Goal: Contribute content: Contribute content

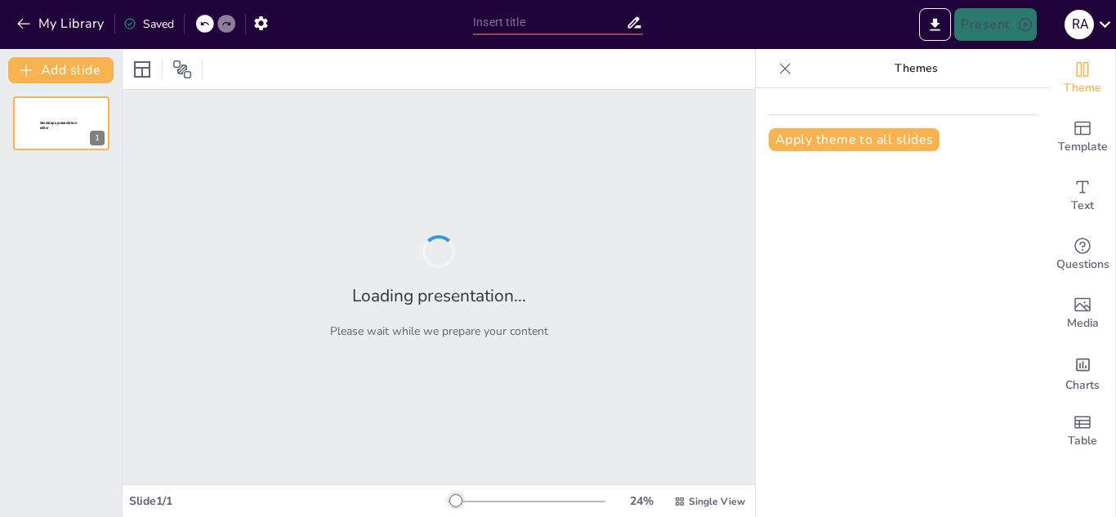
type input "New Sendsteps"
type input "دور المجتمع الدولي في حل القضية الفلسطينية"
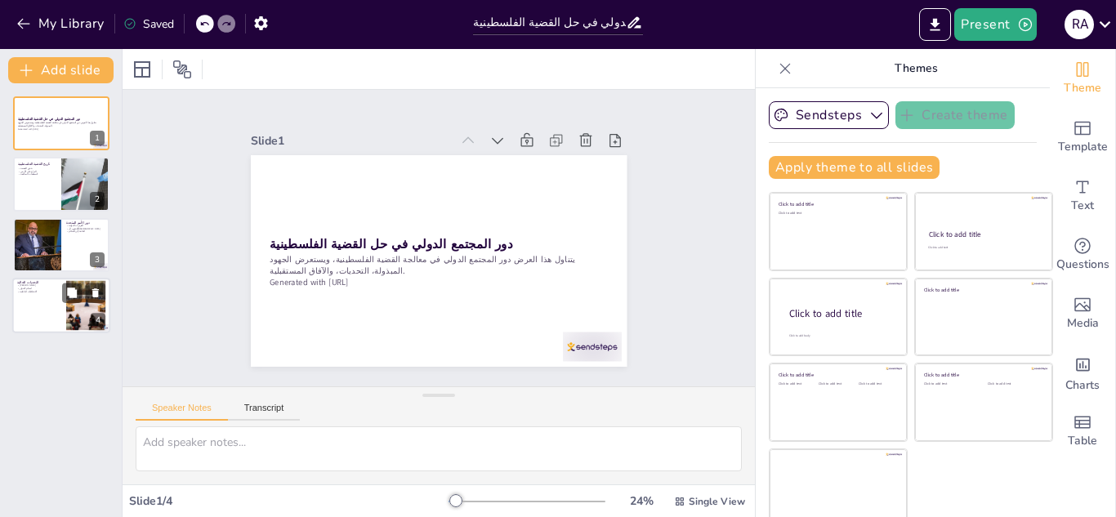
click at [51, 301] on div at bounding box center [61, 306] width 98 height 56
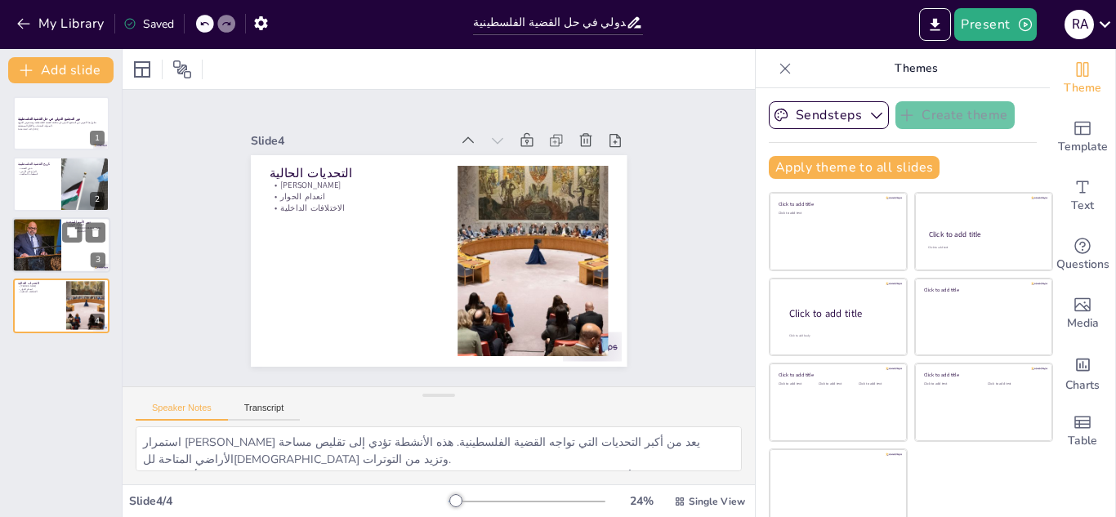
drag, startPoint x: 33, startPoint y: 230, endPoint x: 25, endPoint y: 225, distance: 8.8
click at [28, 230] on div at bounding box center [36, 245] width 83 height 56
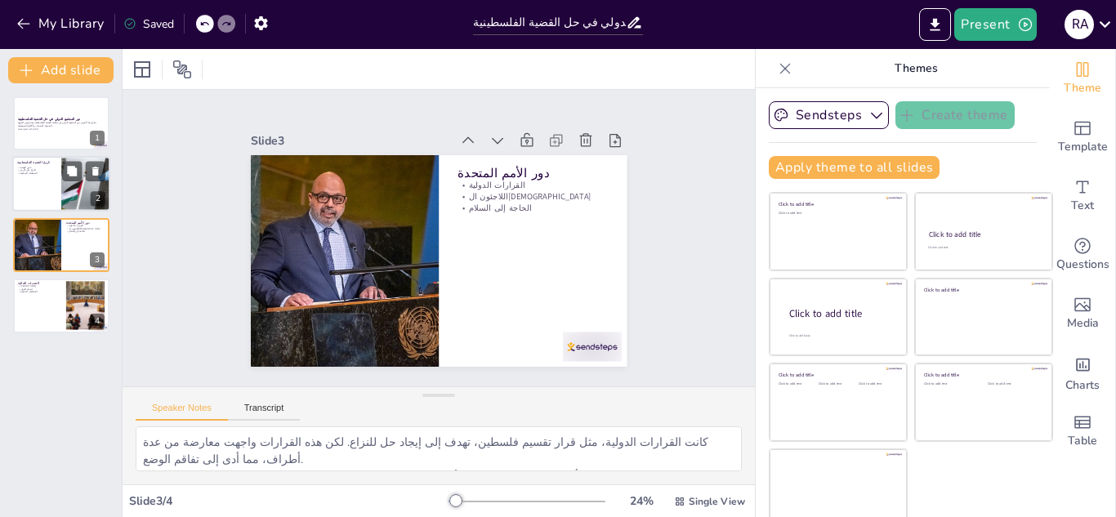
click at [33, 178] on div at bounding box center [61, 185] width 98 height 56
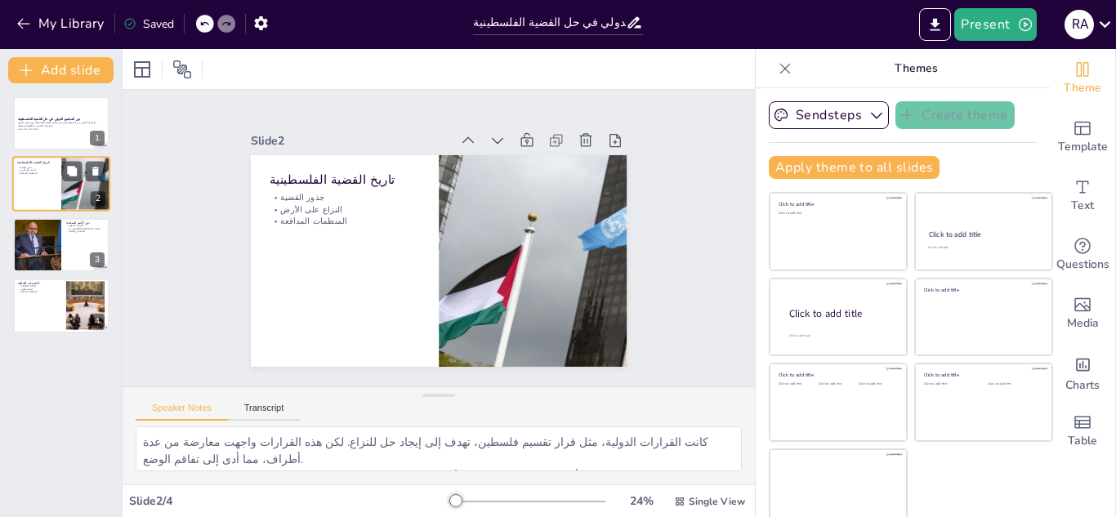
type textarea "تعود جذور القضية الفلسطينية إلى بداية القرن العشرين، حيث كانت هناك زيادة ملحوظة…"
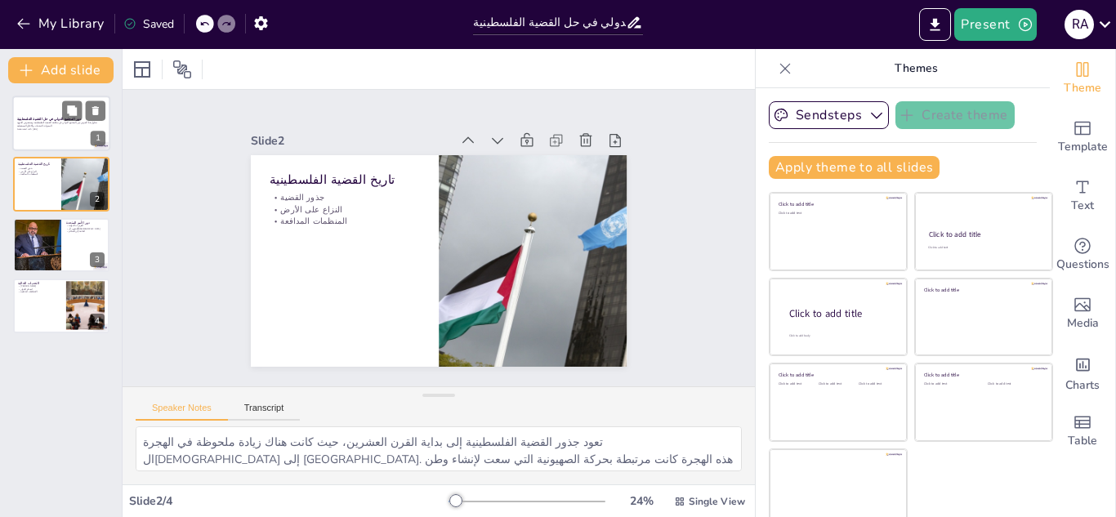
click at [41, 122] on p "يتناول هذا العرض دور المجتمع الدولي في معالجة القضية الفلسطينية، ويستعرض الجهود…" at bounding box center [61, 125] width 88 height 6
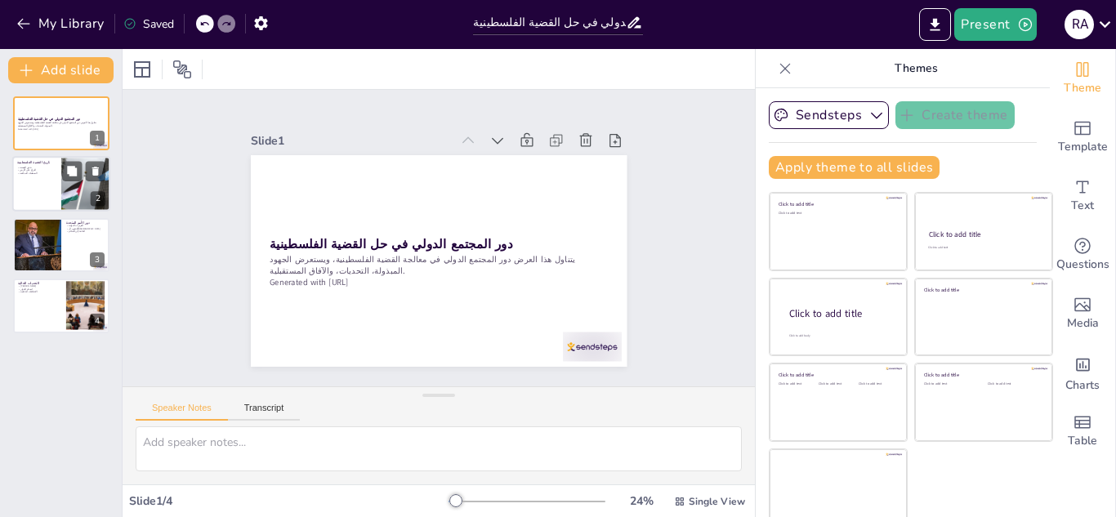
click at [29, 191] on div at bounding box center [61, 185] width 98 height 56
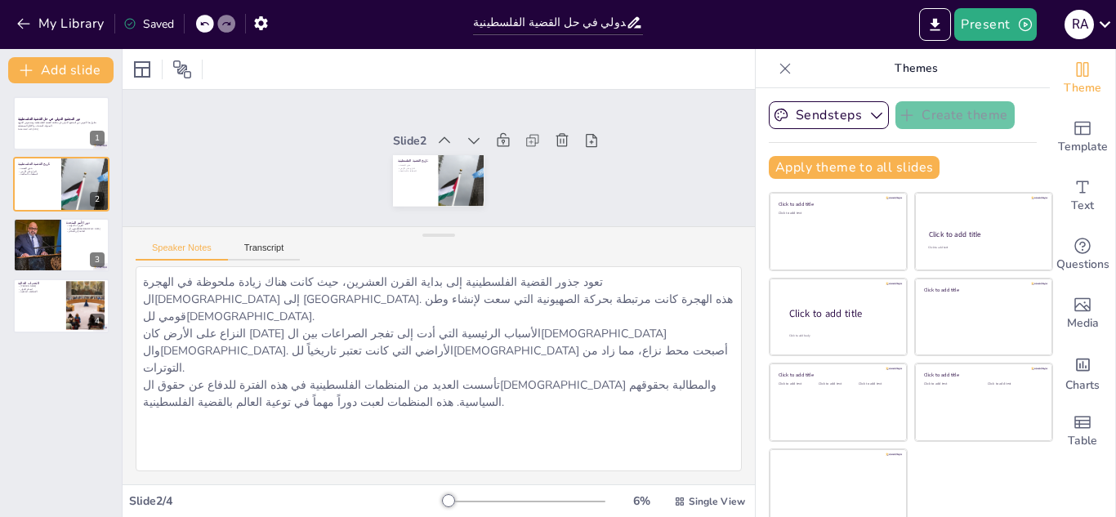
drag, startPoint x: 430, startPoint y: 403, endPoint x: 402, endPoint y: 225, distance: 180.2
click at [402, 225] on div "Slide 1 دور المجتمع الدولي في حل القضية الفلسطينية يتناول هذا العرض دور المجتمع…" at bounding box center [439, 287] width 632 height 395
drag, startPoint x: 428, startPoint y: 236, endPoint x: 350, endPoint y: 191, distance: 90.4
click at [350, 191] on div "Slide 1 دور المجتمع الدولي في حل القضية الفلسطينية يتناول هذا العرض دور المجتمع…" at bounding box center [439, 287] width 632 height 395
click at [47, 249] on div at bounding box center [36, 245] width 83 height 56
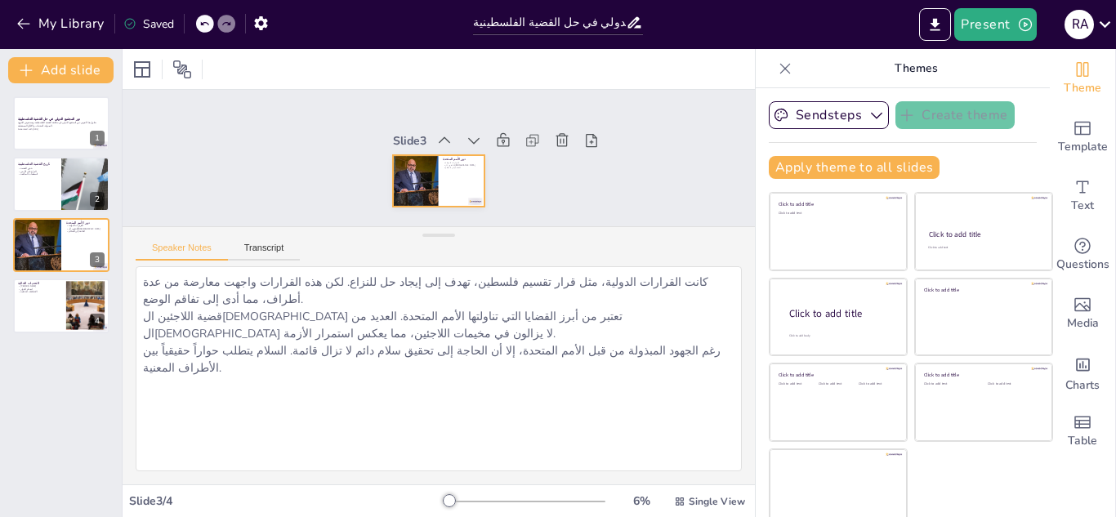
drag, startPoint x: 429, startPoint y: 231, endPoint x: 445, endPoint y: 198, distance: 36.5
click at [444, 198] on div "Slide 1 دور المجتمع الدولي في حل القضية الفلسطينية يتناول هذا العرض دور المجتمع…" at bounding box center [439, 287] width 632 height 395
click at [37, 310] on div at bounding box center [61, 306] width 98 height 56
type textarea "استمرار [PERSON_NAME] يعد من أكبر التحديات التي تواجه القضية الفلسطينية. هذه ال…"
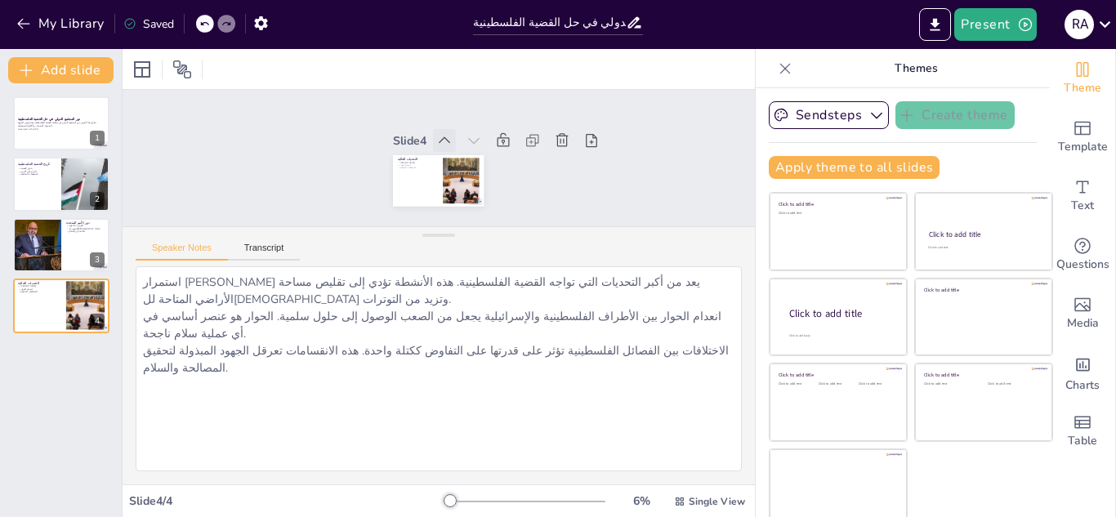
drag, startPoint x: 426, startPoint y: 237, endPoint x: 440, endPoint y: 140, distance: 97.4
click at [440, 140] on div "Slide 1 دور المجتمع الدولي في حل القضية الفلسطينية يتناول هذا العرض دور المجتمع…" at bounding box center [439, 287] width 632 height 395
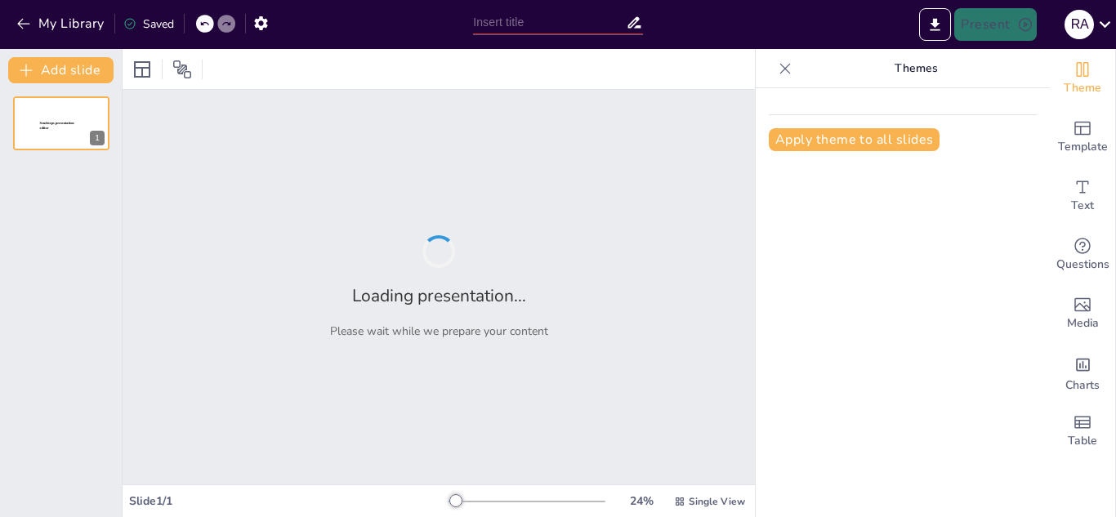
type input "أساسيات الأمن السيبراني: حماية المعلومات في العصر الرقمي"
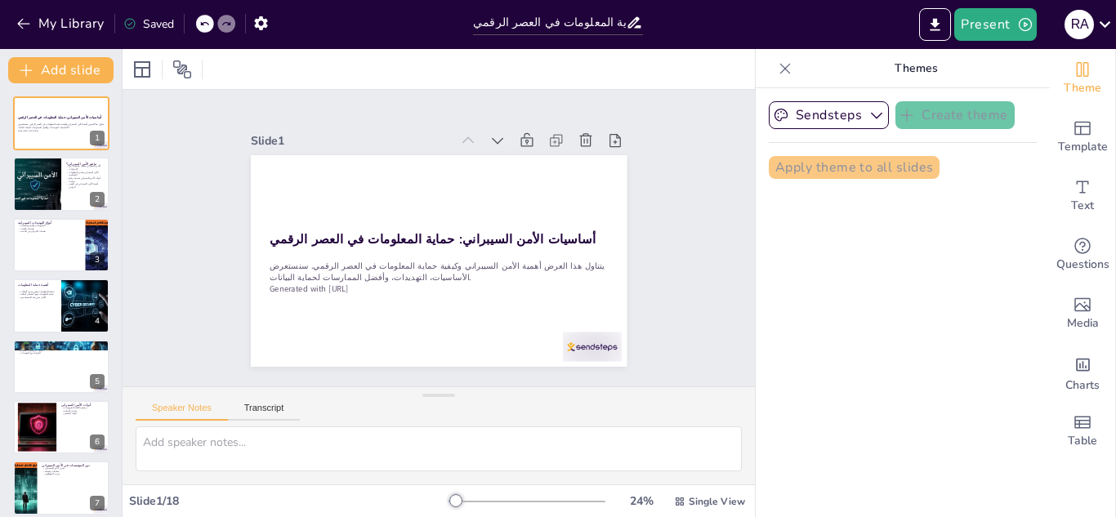
checkbox input "true"
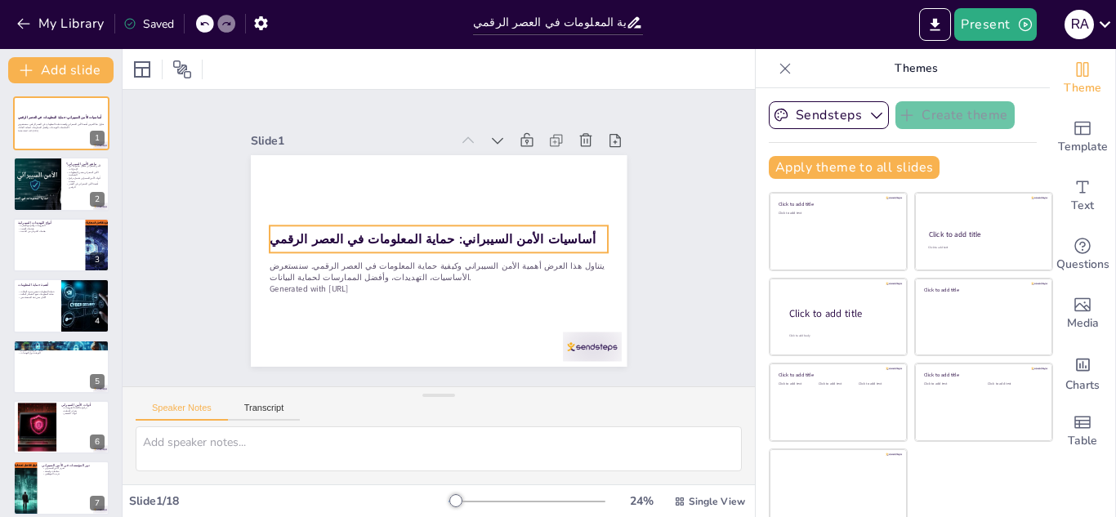
checkbox input "true"
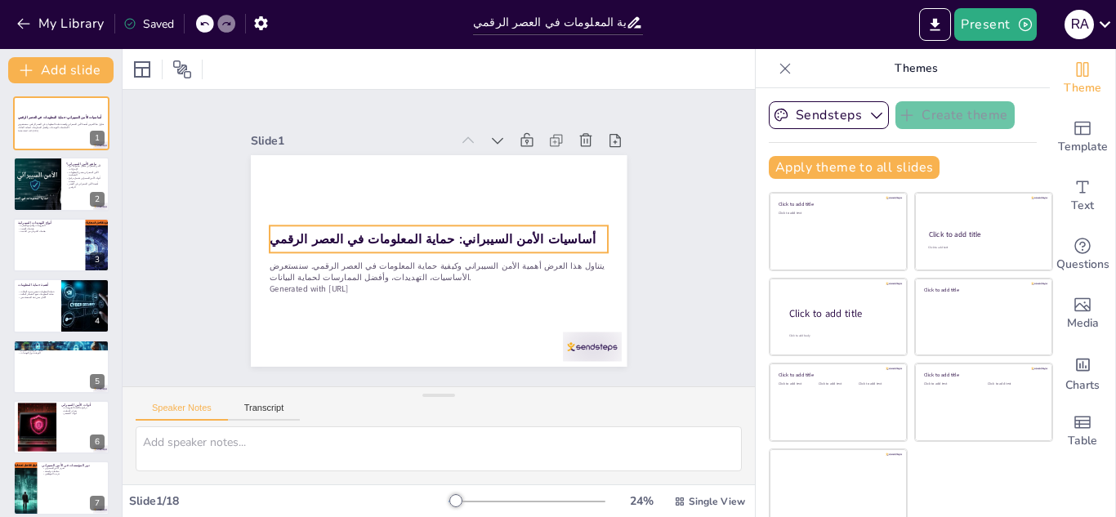
checkbox input "true"
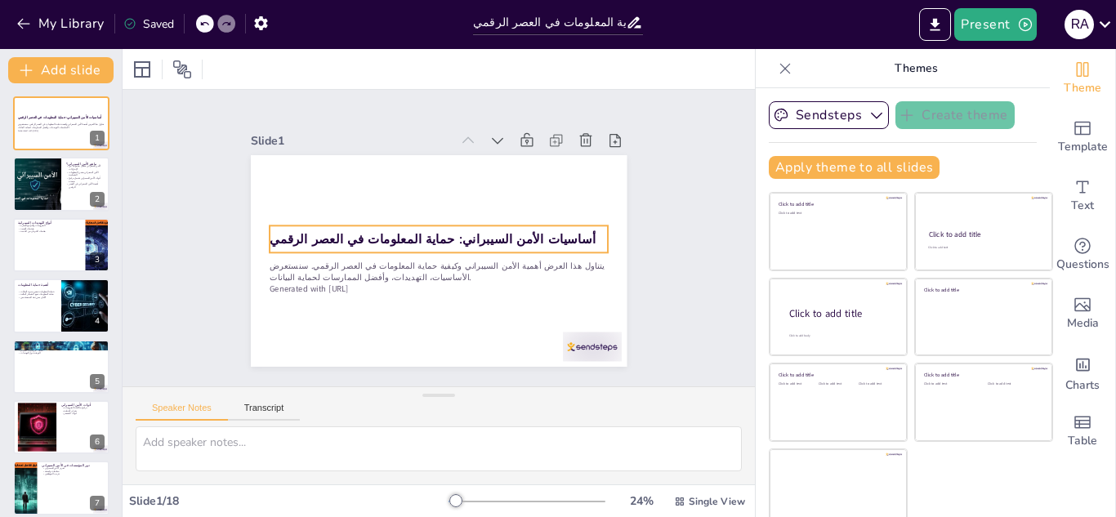
checkbox input "true"
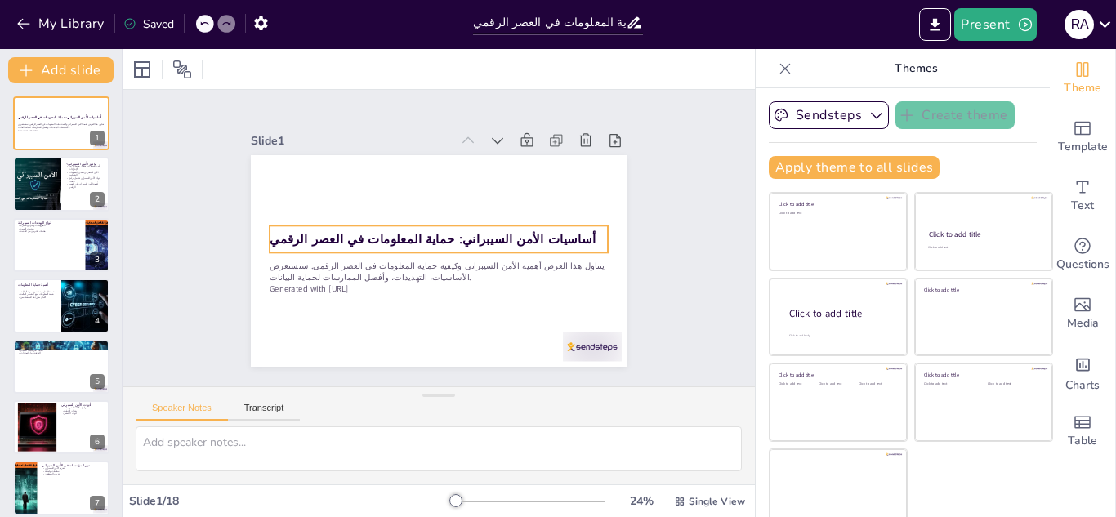
checkbox input "true"
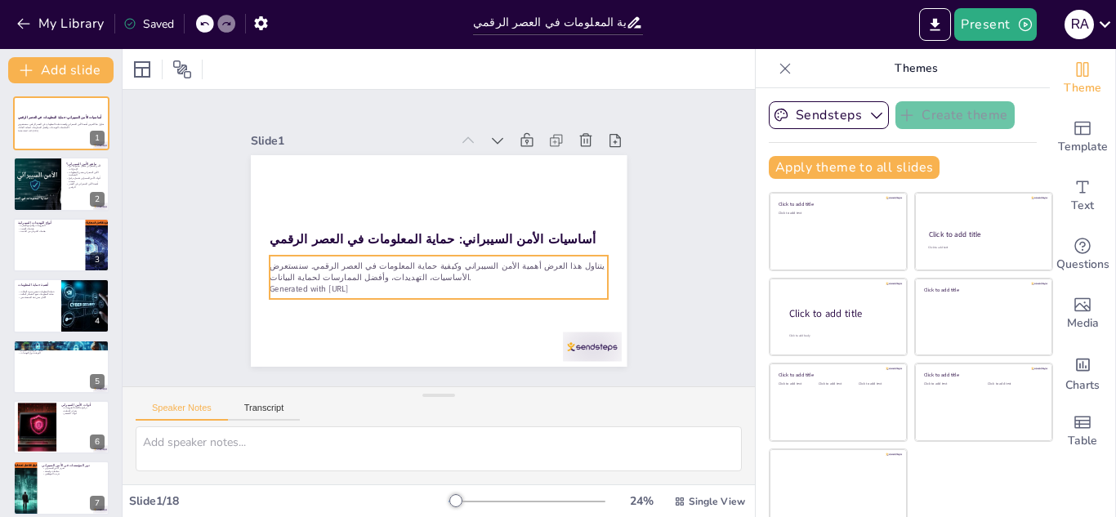
checkbox input "true"
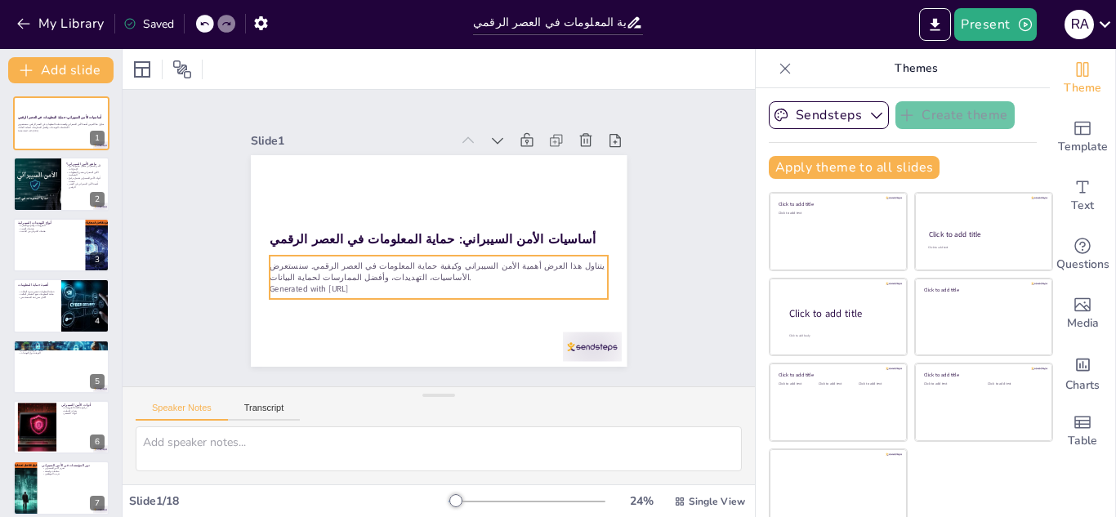
checkbox input "true"
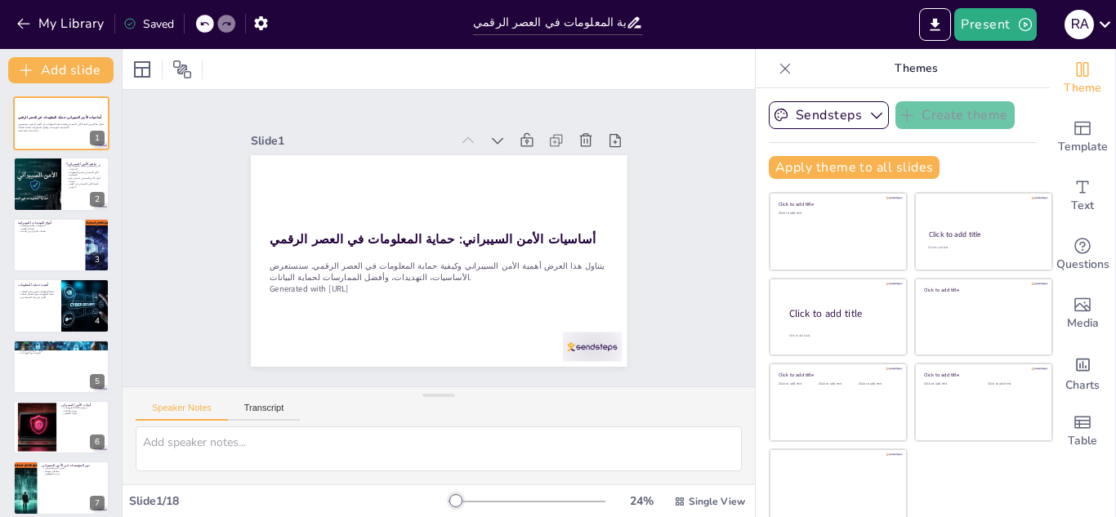
checkbox input "true"
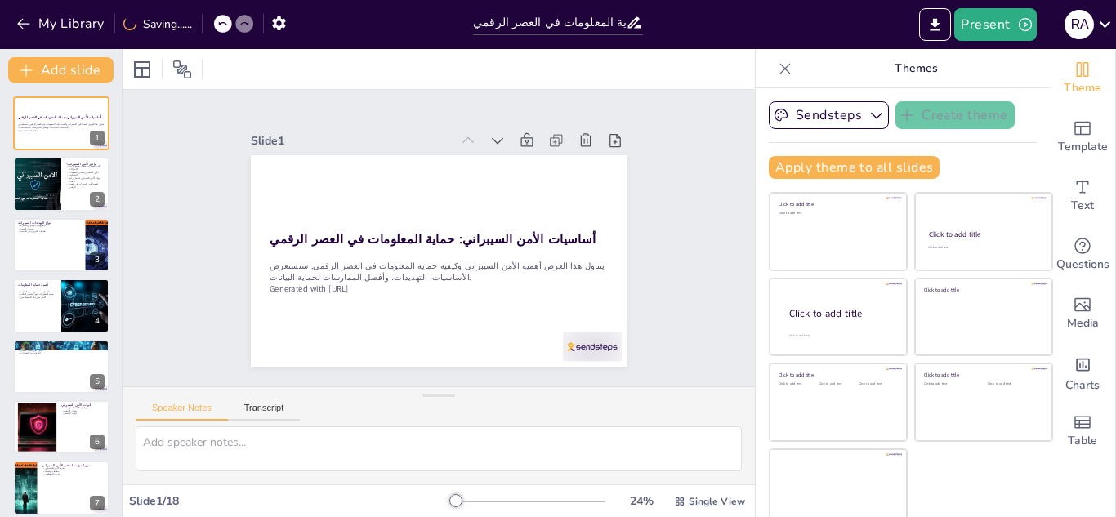
checkbox input "true"
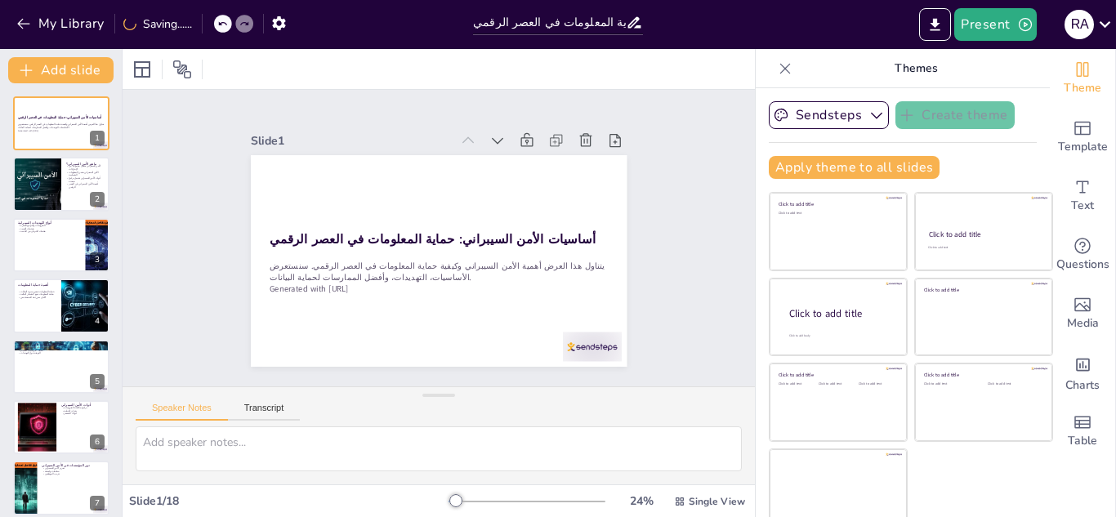
checkbox input "true"
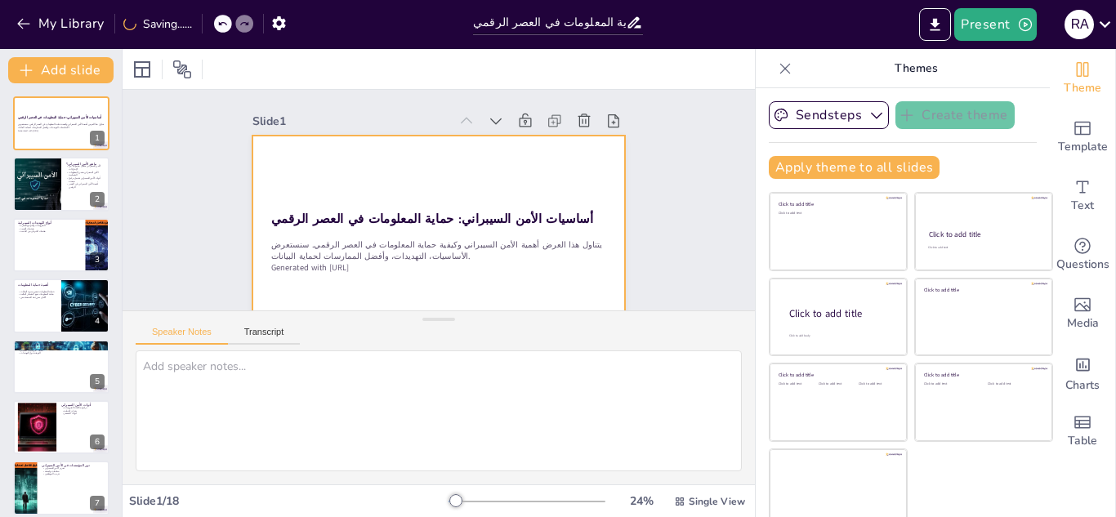
checkbox input "true"
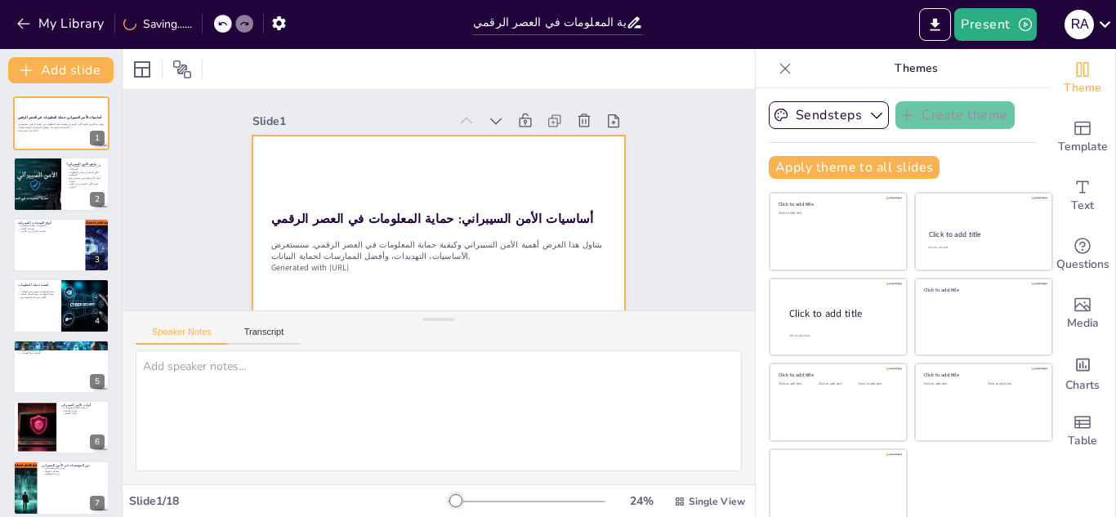
checkbox input "true"
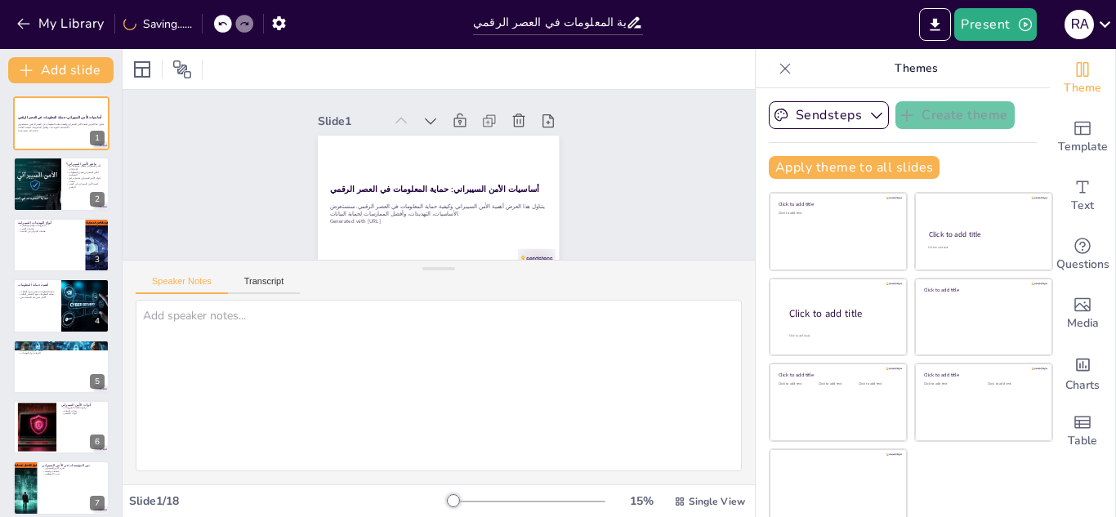
checkbox input "true"
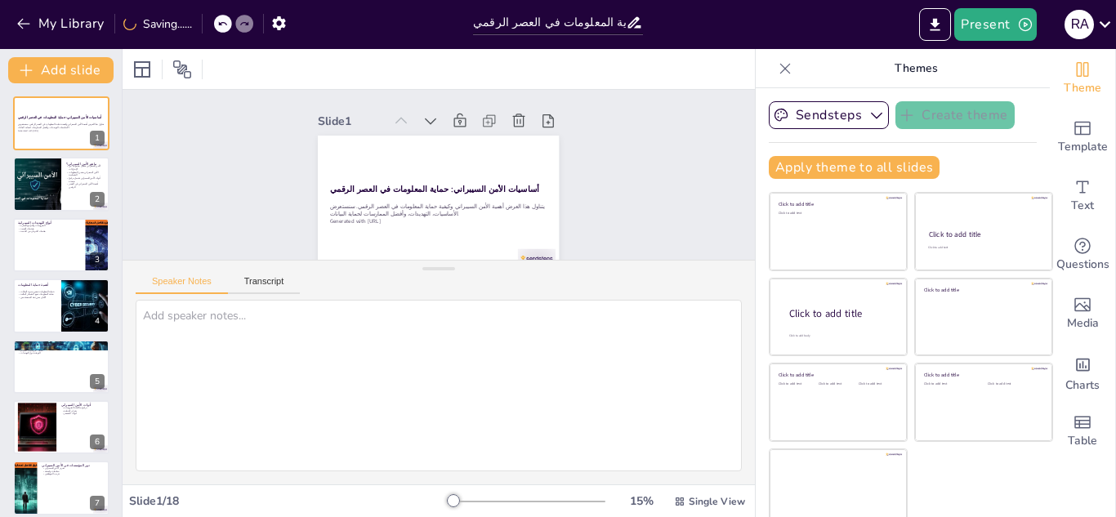
checkbox input "true"
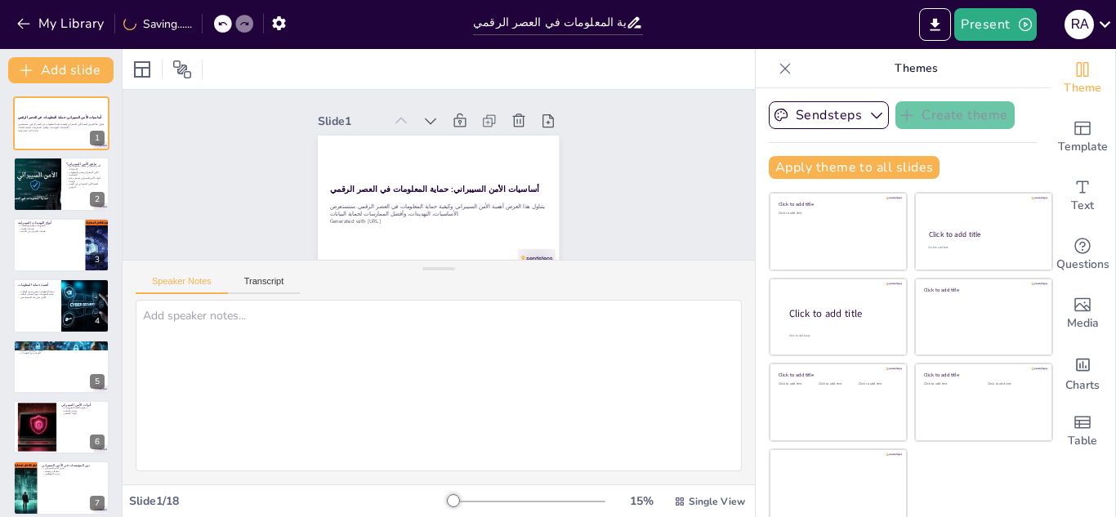
checkbox input "true"
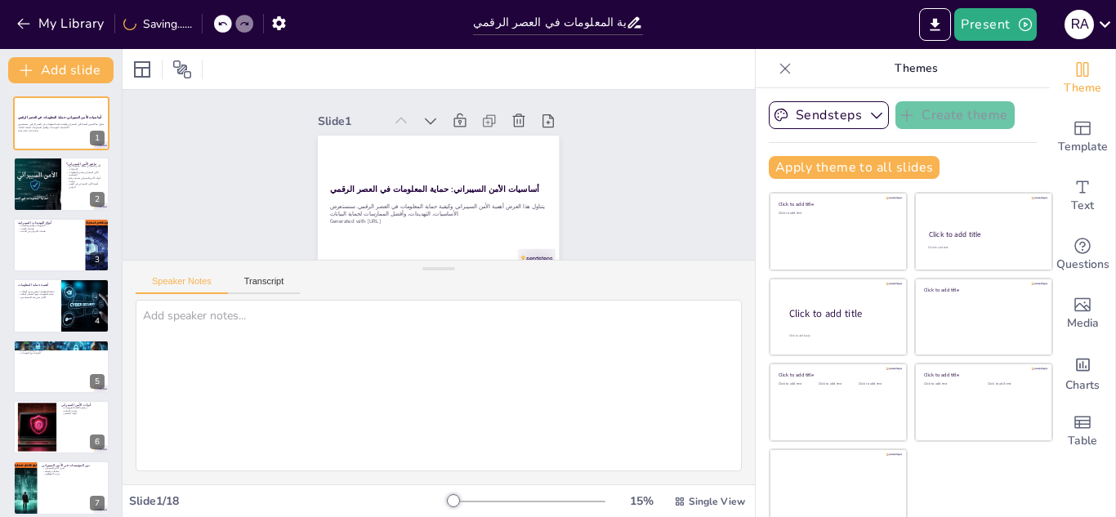
checkbox input "true"
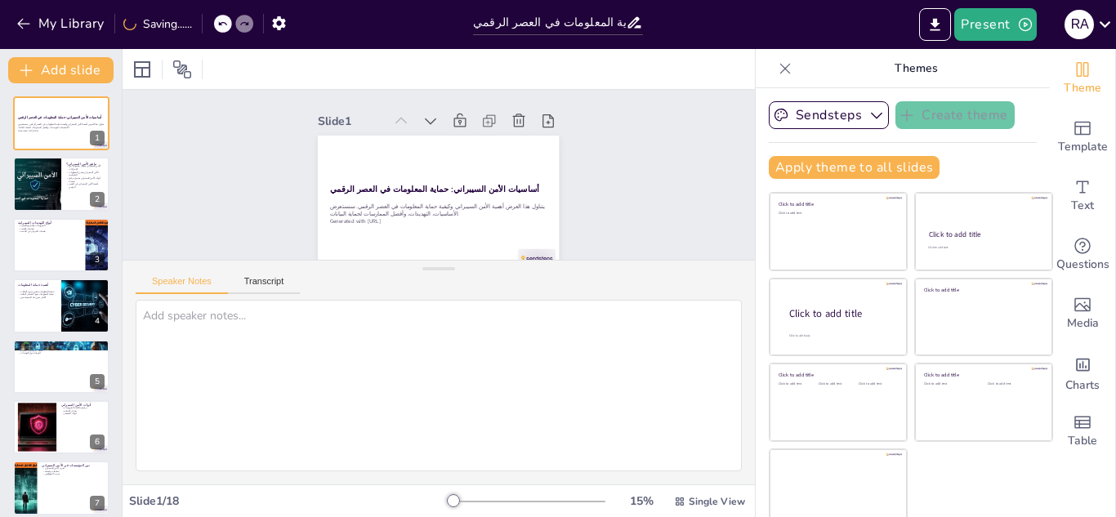
checkbox input "true"
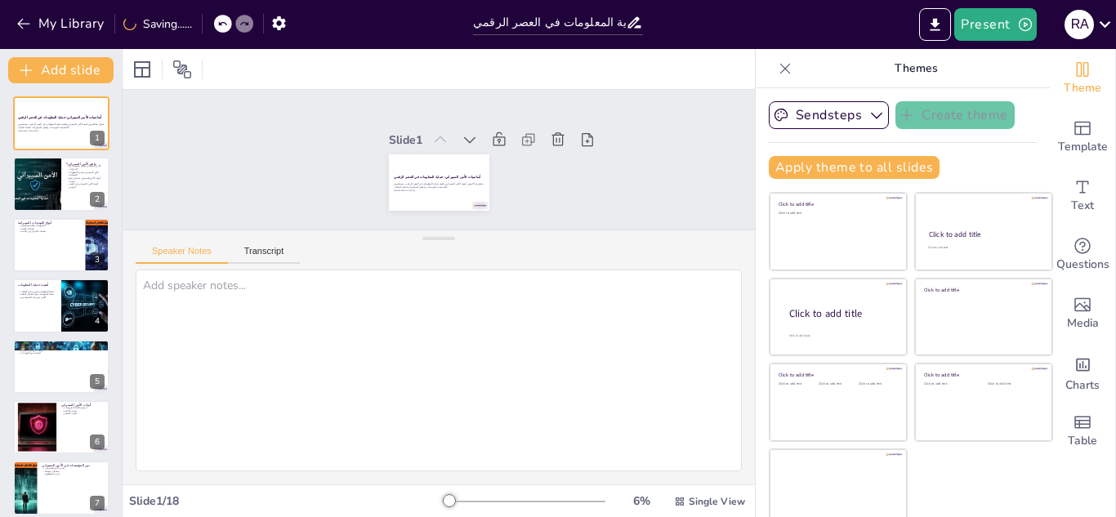
checkbox input "true"
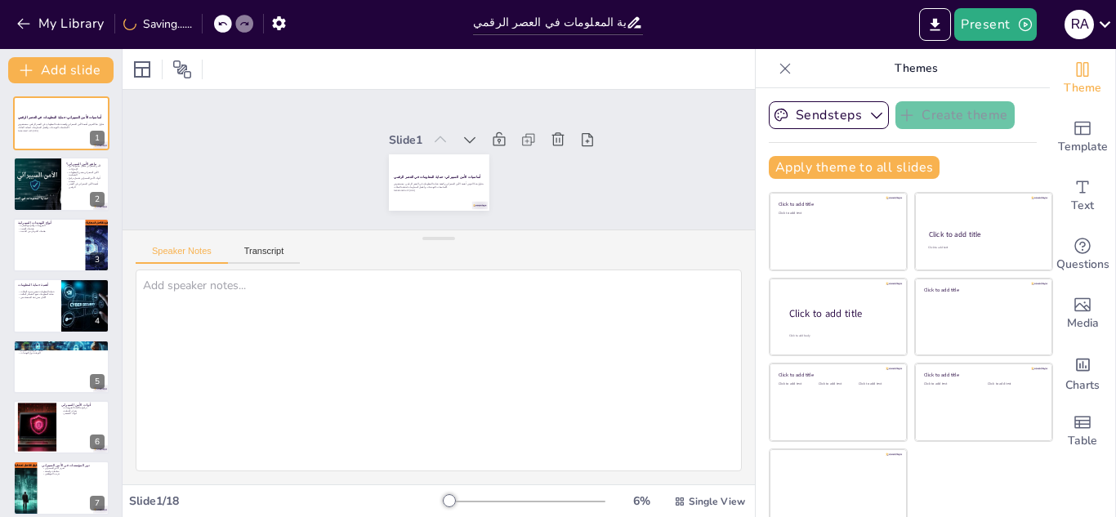
checkbox input "true"
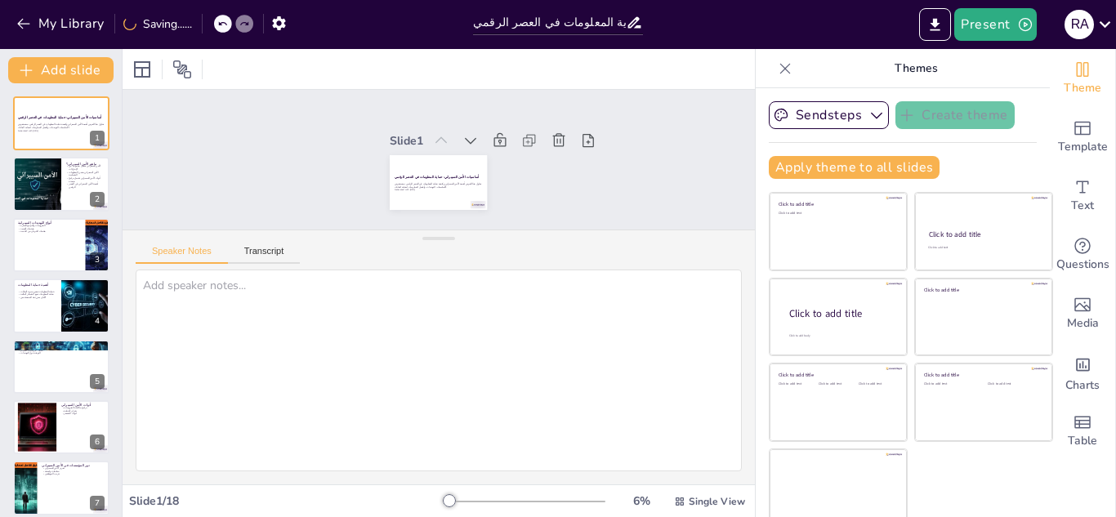
checkbox input "true"
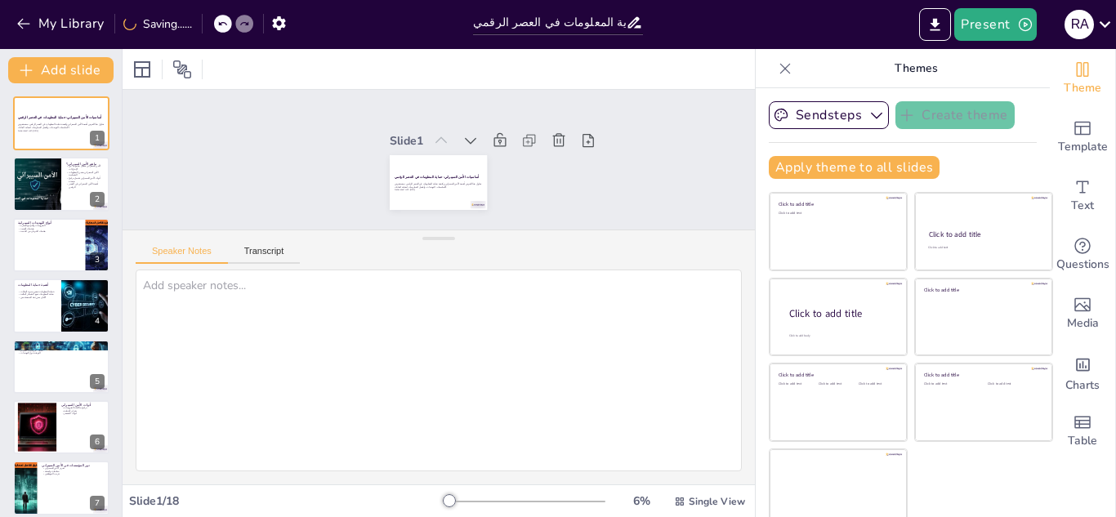
checkbox input "true"
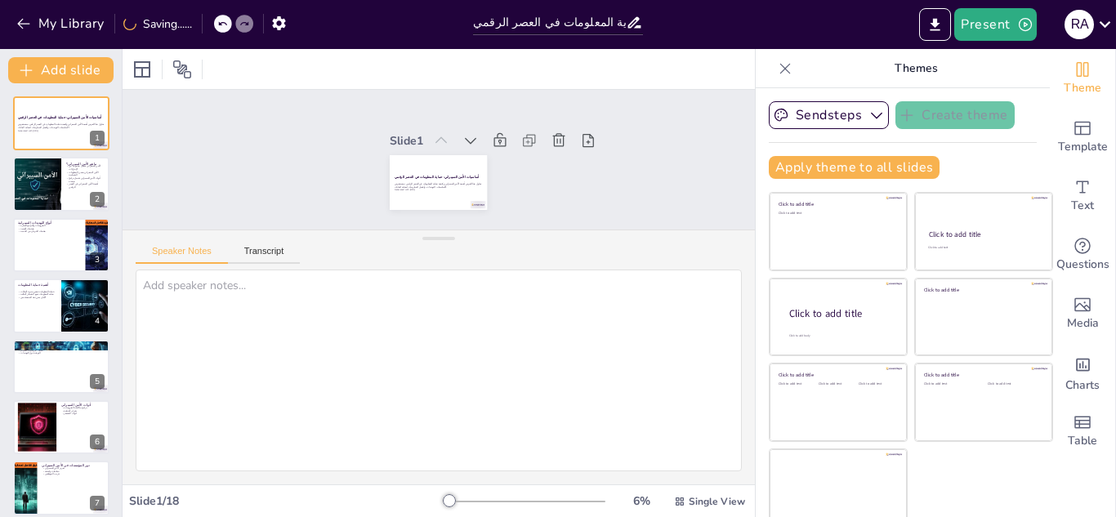
checkbox input "true"
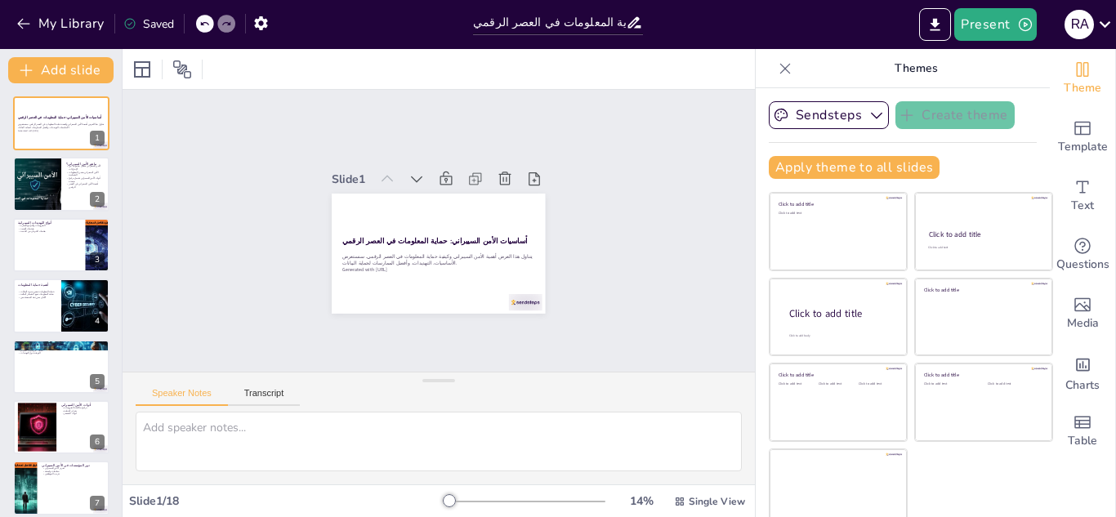
checkbox input "true"
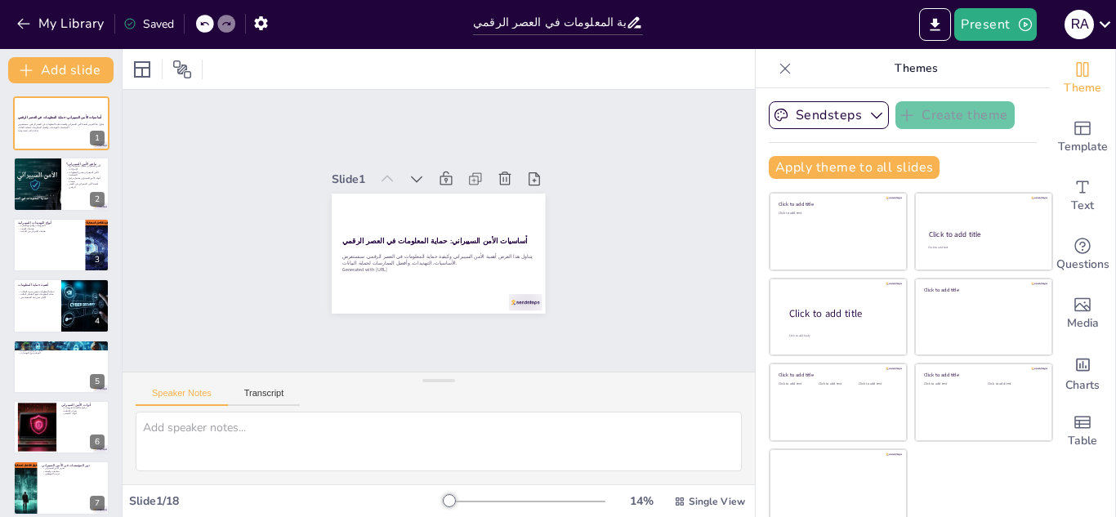
checkbox input "true"
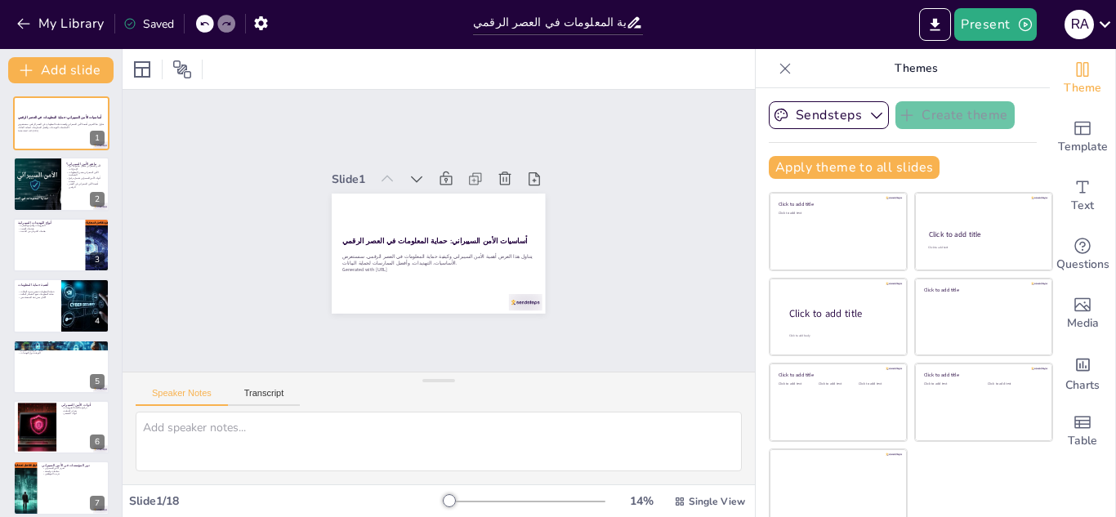
checkbox input "true"
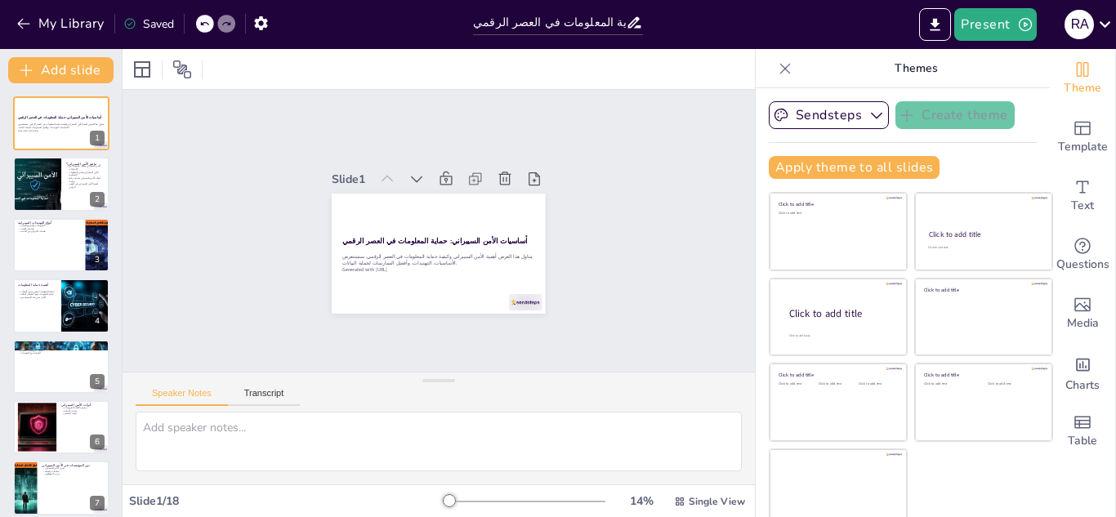
checkbox input "true"
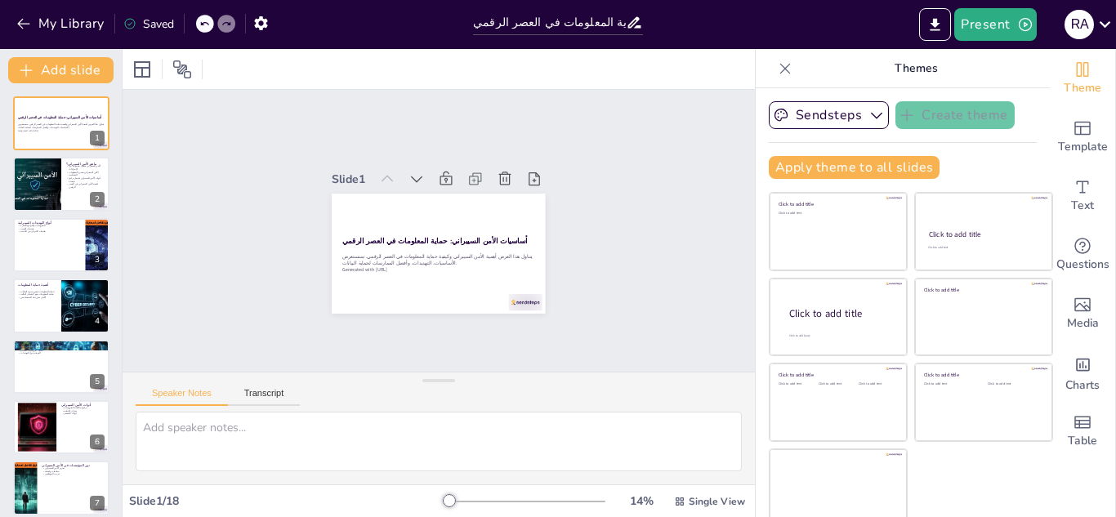
checkbox input "true"
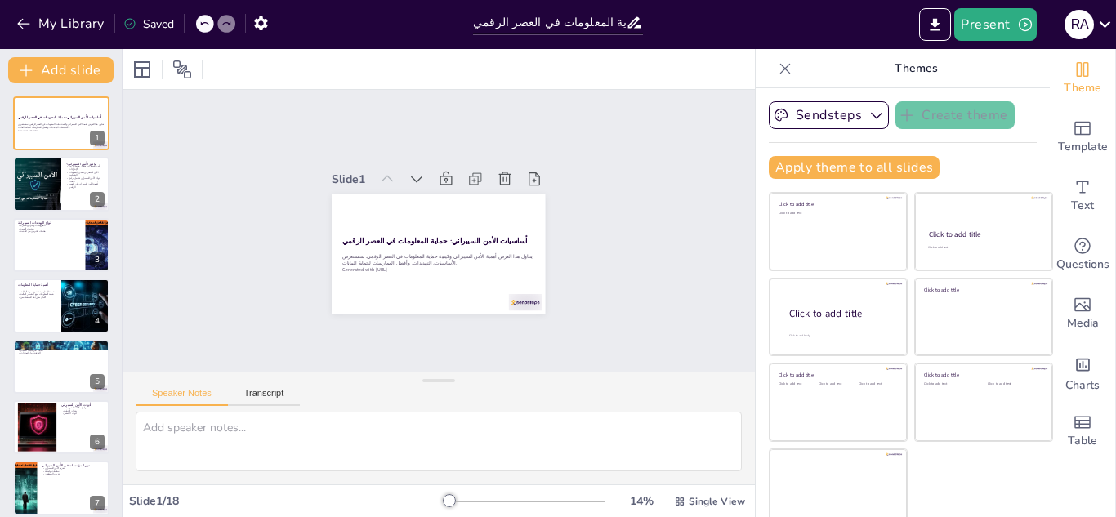
checkbox input "true"
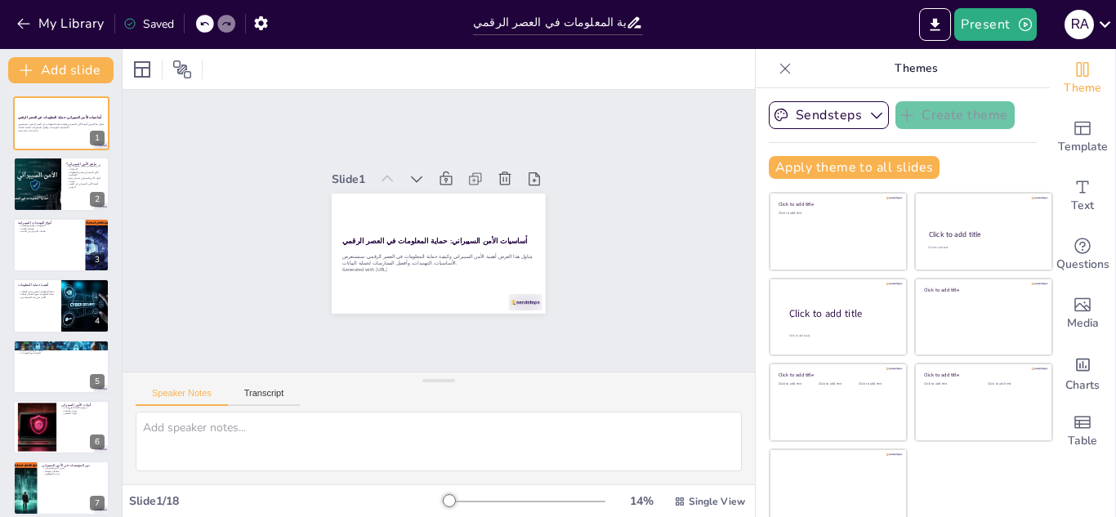
checkbox input "true"
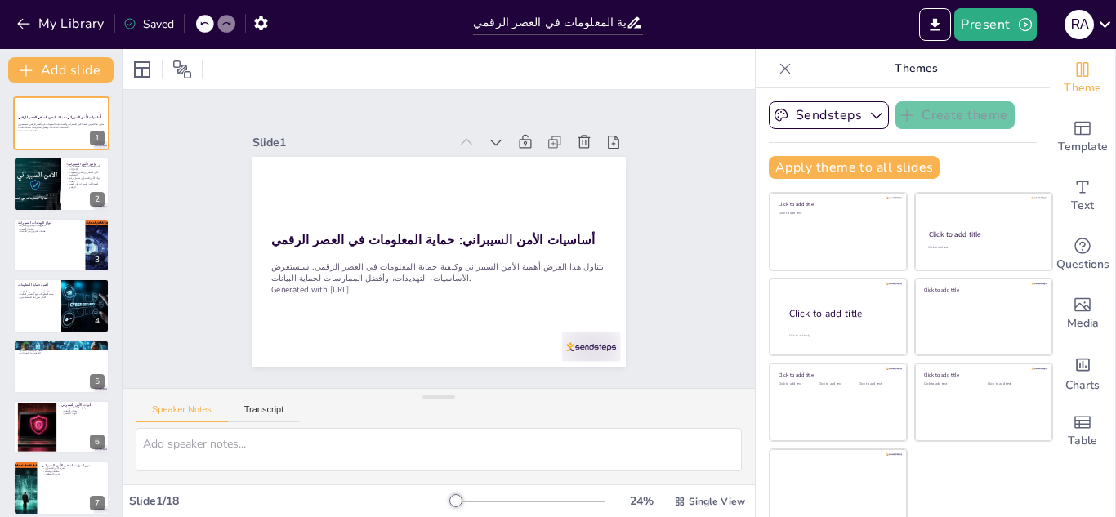
checkbox input "true"
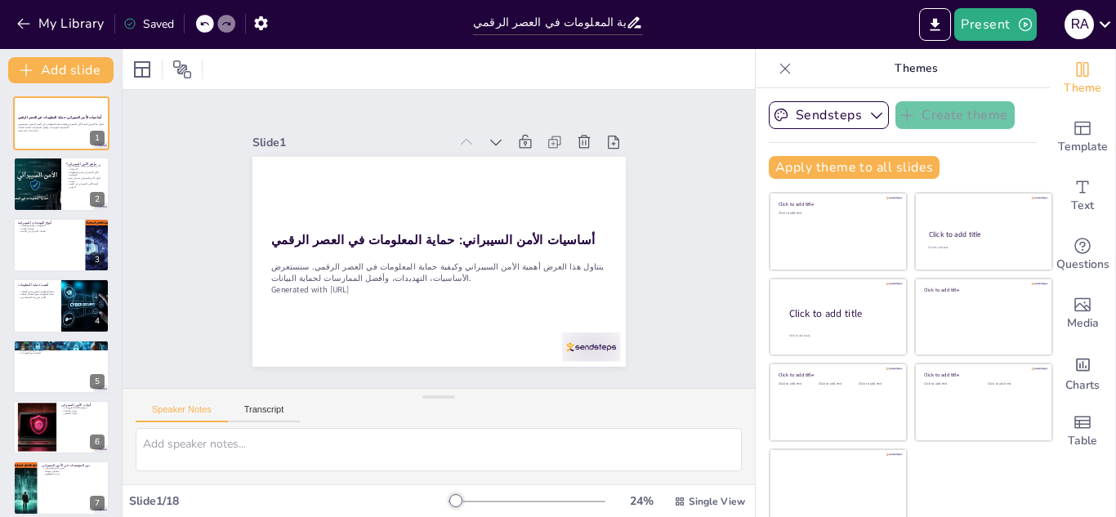
drag, startPoint x: 421, startPoint y: 396, endPoint x: 197, endPoint y: 270, distance: 257.1
click at [372, 395] on div "Speaker Notes Transcript" at bounding box center [439, 436] width 632 height 96
checkbox input "true"
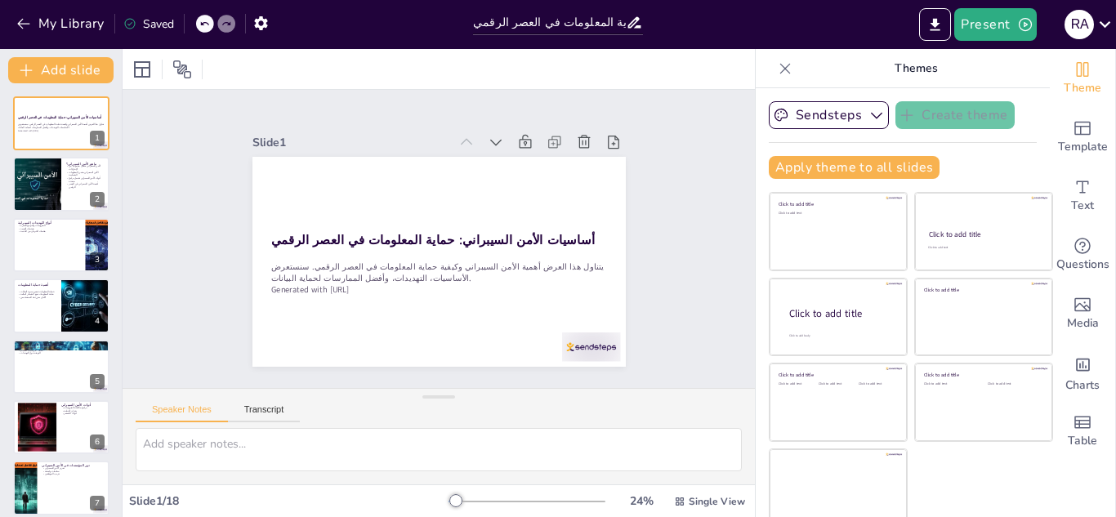
checkbox input "true"
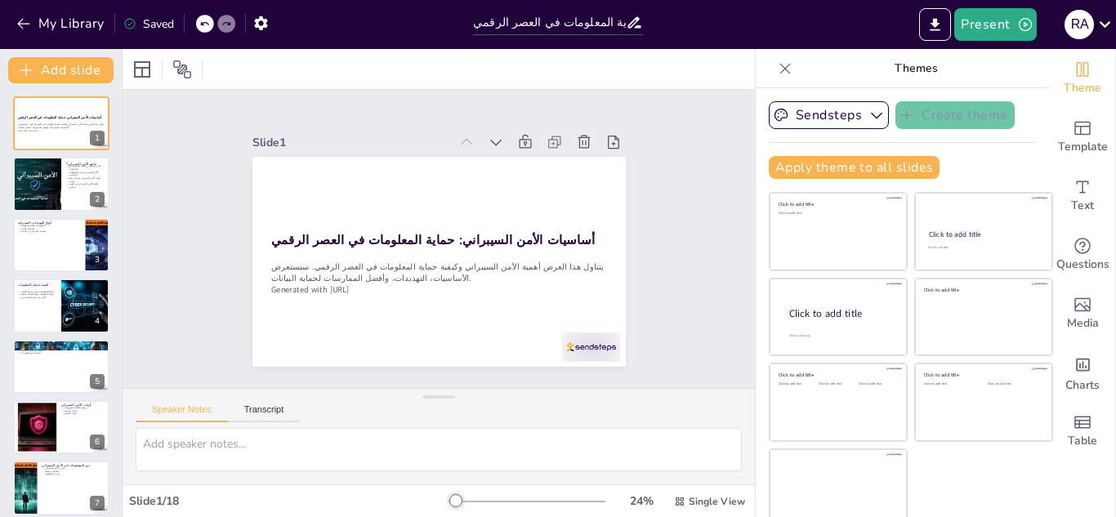
checkbox input "true"
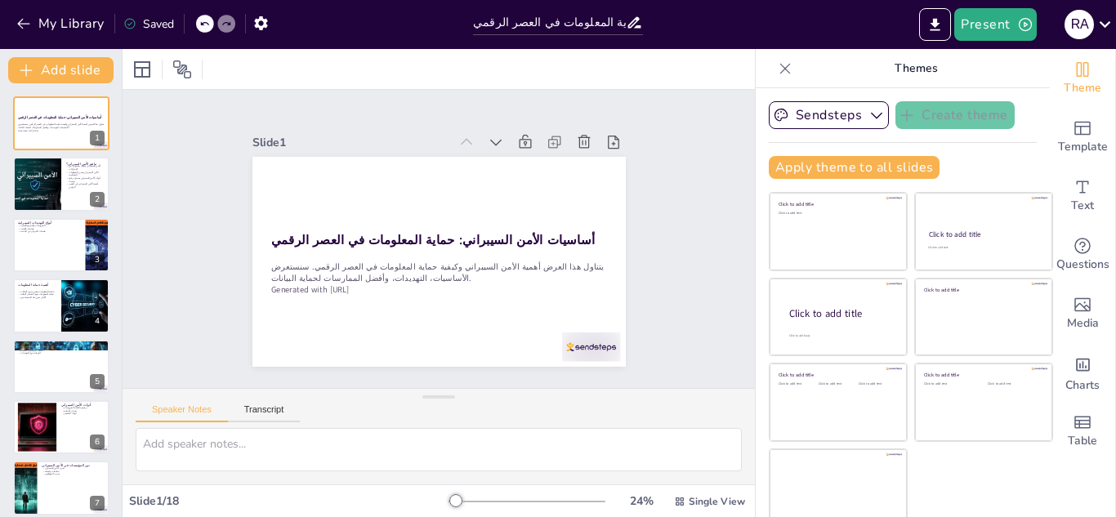
checkbox input "true"
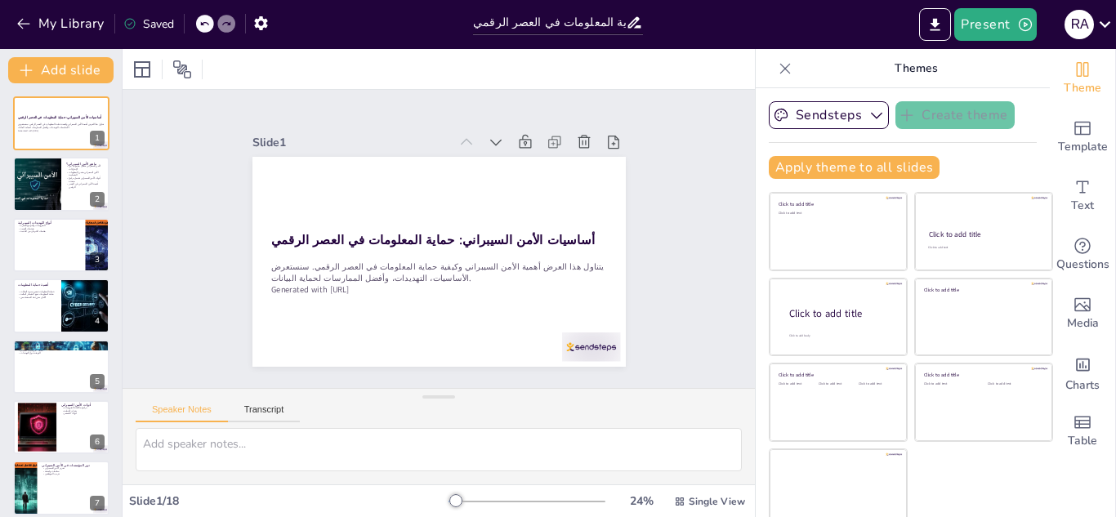
checkbox input "true"
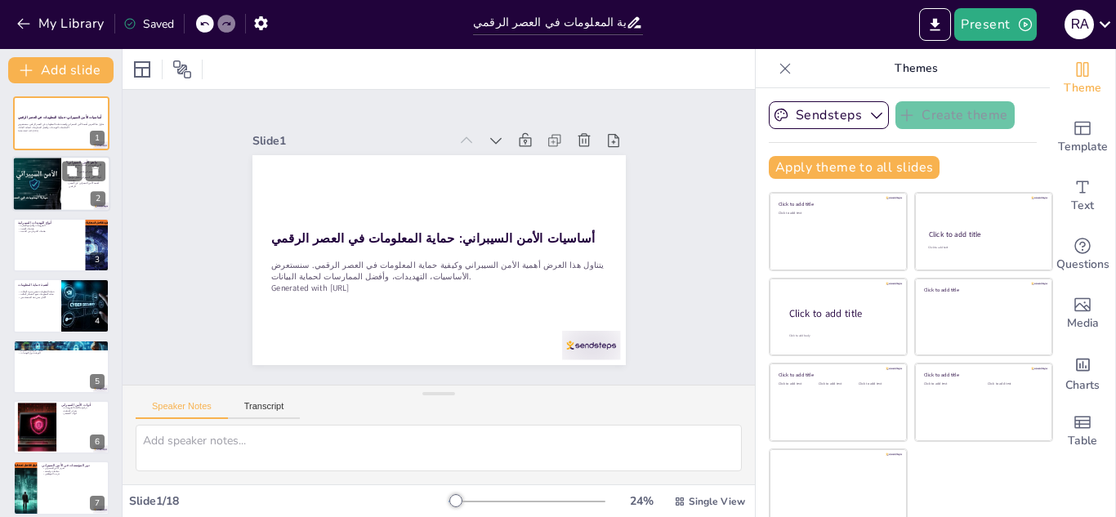
checkbox input "true"
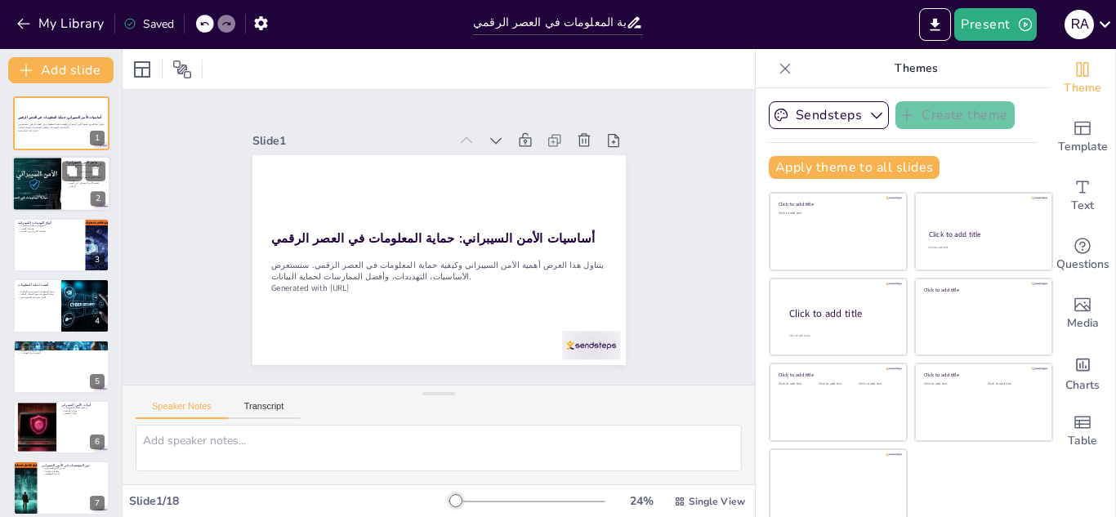
checkbox input "true"
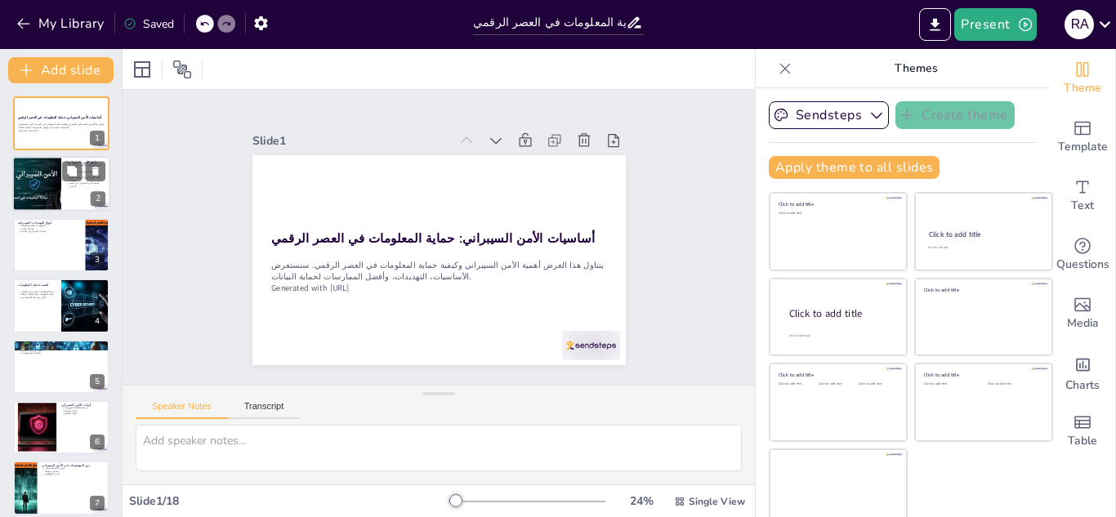
checkbox input "true"
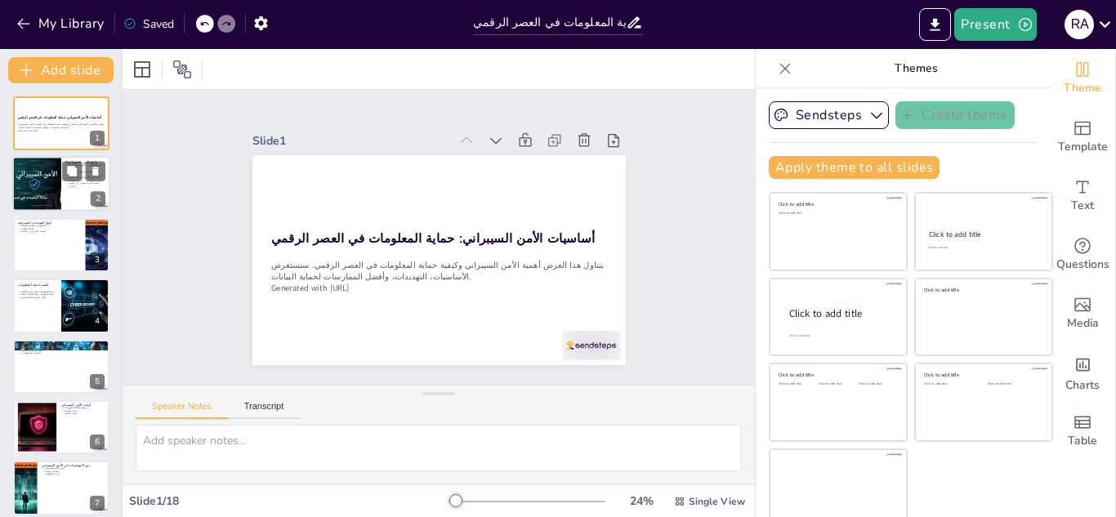
checkbox input "true"
click at [22, 181] on div at bounding box center [36, 185] width 83 height 56
type textarea "الأمن السيبراني هو مفهوم شامل يتضمن مجموعة من الإجراءات والتقنيات. هذه الإجراءا…"
checkbox input "true"
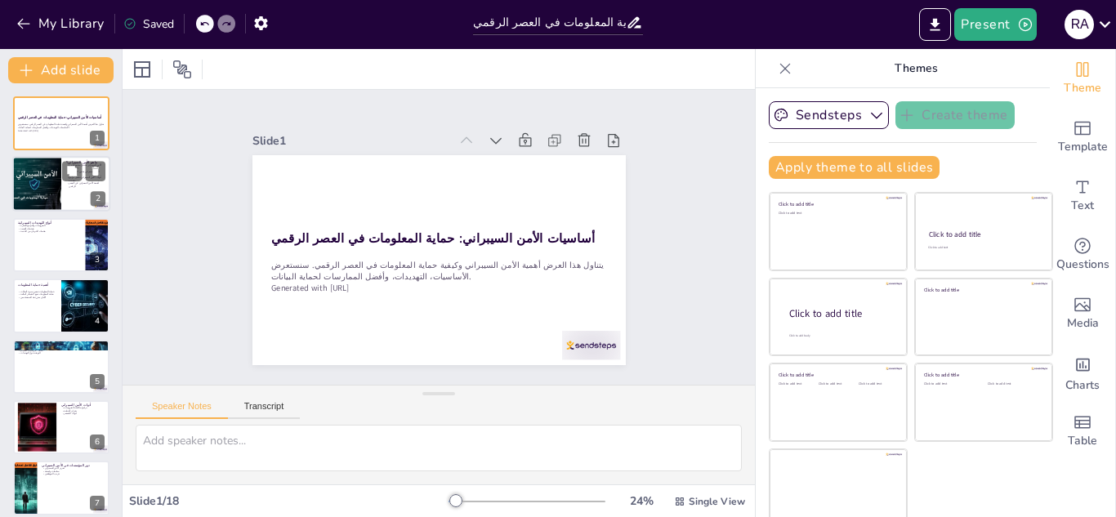
checkbox input "true"
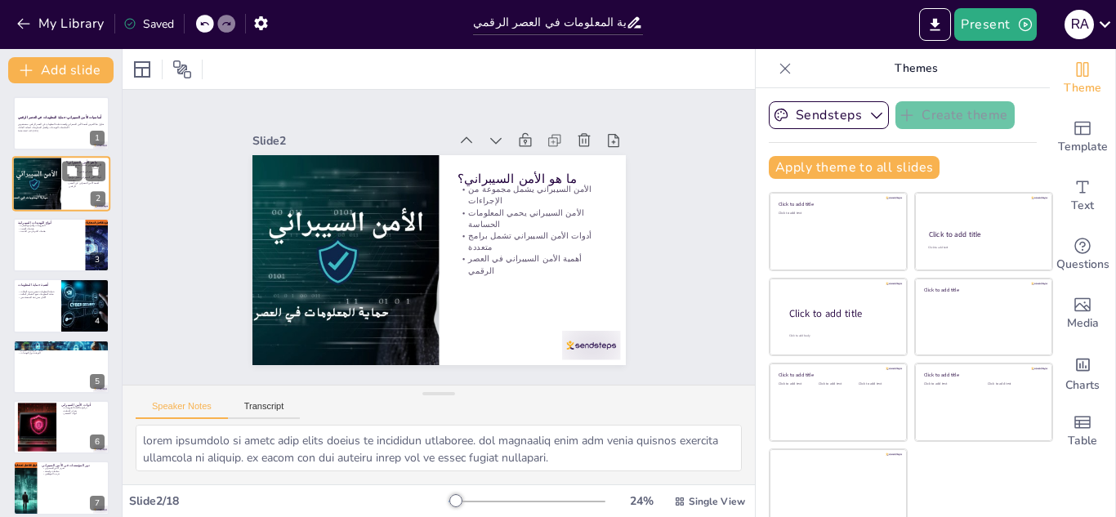
checkbox input "true"
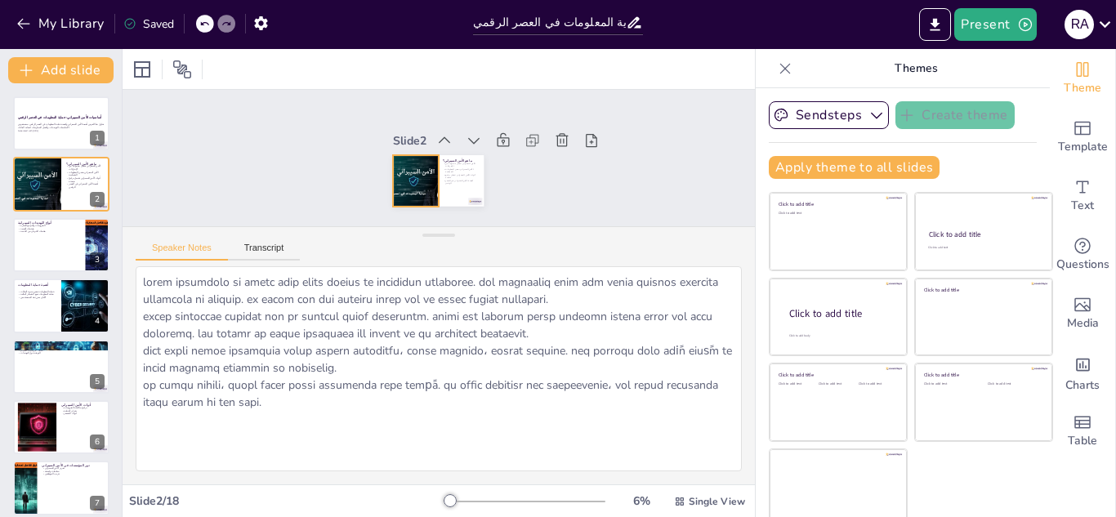
drag, startPoint x: 417, startPoint y: 337, endPoint x: 390, endPoint y: 169, distance: 170.4
click at [390, 169] on div "Slide 1 أساسيات الأمن السيبراني: حماية المعلومات في العصر الرقمي يتناول هذا الع…" at bounding box center [439, 287] width 632 height 395
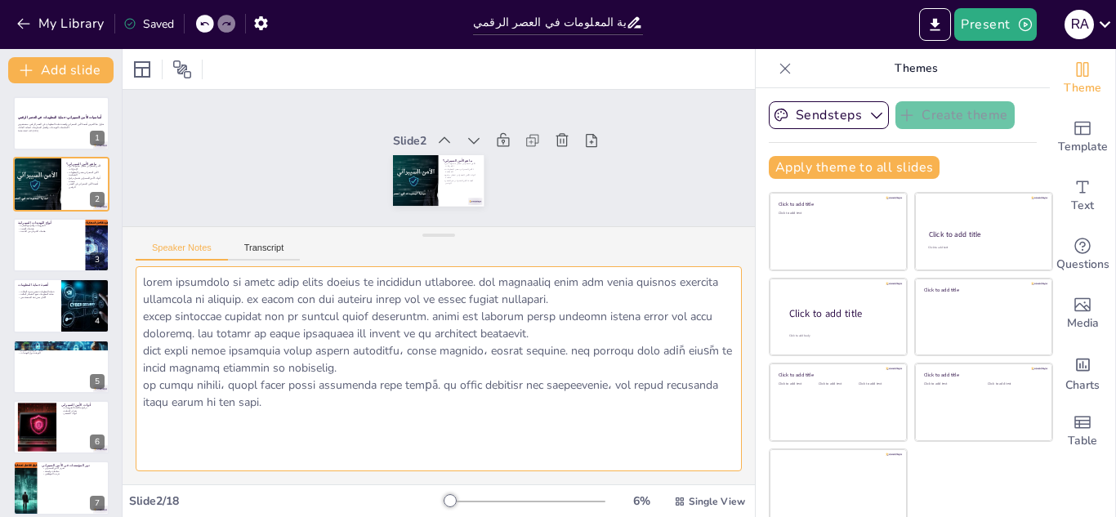
click at [180, 312] on textarea at bounding box center [439, 369] width 606 height 206
drag, startPoint x: 180, startPoint y: 312, endPoint x: 181, endPoint y: 297, distance: 14.8
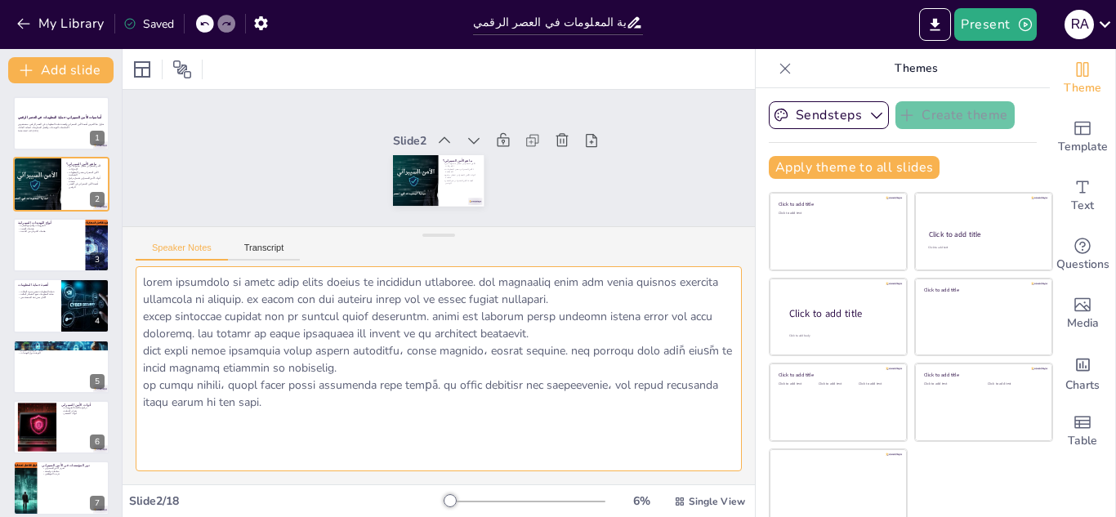
click at [181, 312] on textarea at bounding box center [439, 369] width 606 height 206
click at [181, 297] on textarea at bounding box center [439, 369] width 606 height 206
click at [181, 292] on textarea at bounding box center [439, 369] width 606 height 206
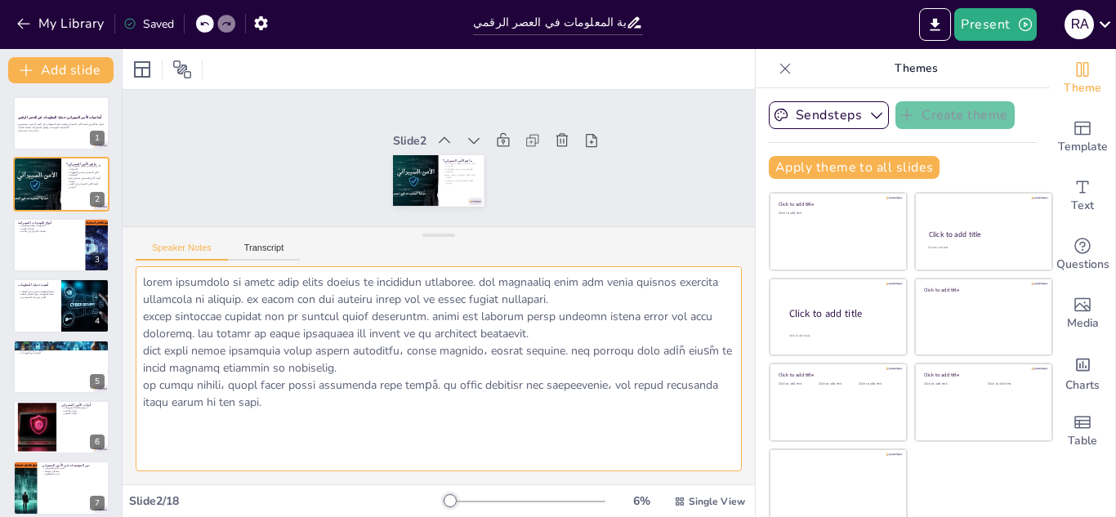
click at [181, 292] on textarea at bounding box center [439, 369] width 606 height 206
click at [697, 282] on textarea at bounding box center [439, 369] width 606 height 206
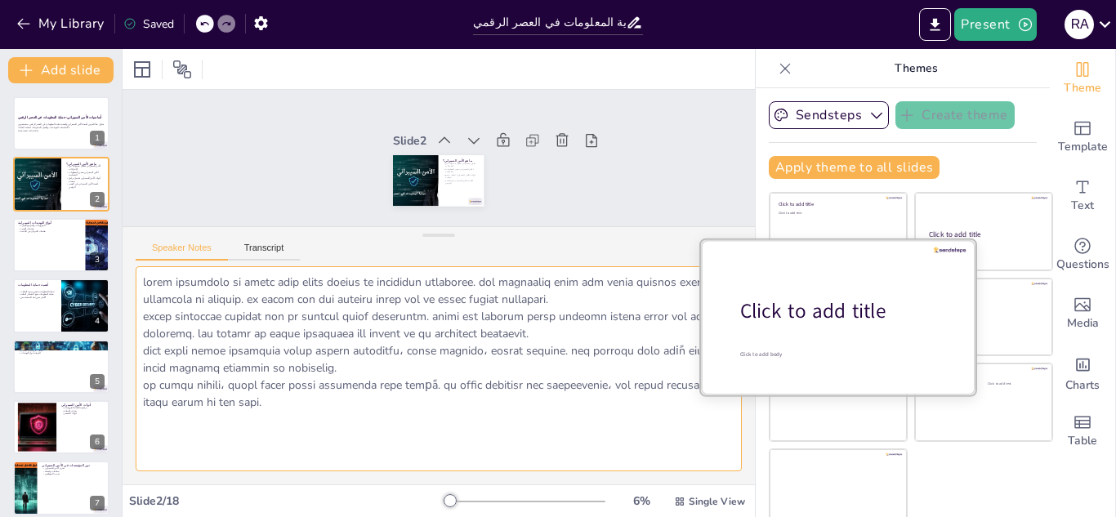
drag, startPoint x: 698, startPoint y: 283, endPoint x: 728, endPoint y: 289, distance: 30.9
click at [747, 354] on div "Document fonts Akatab Recently used Mulish Akatab Popular fonts Fonts Add slide…" at bounding box center [558, 283] width 1116 height 468
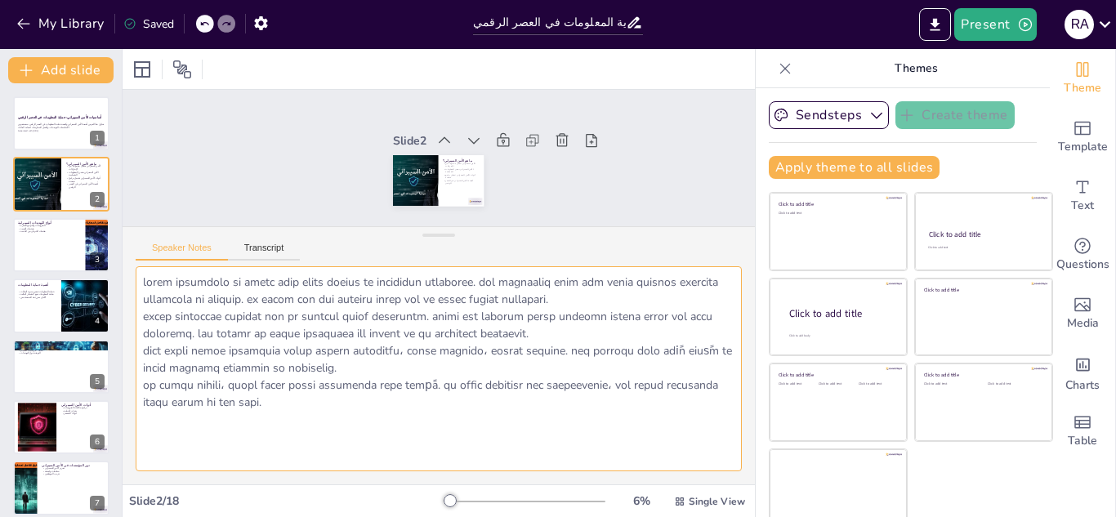
click at [694, 278] on textarea at bounding box center [439, 369] width 606 height 206
drag, startPoint x: 693, startPoint y: 277, endPoint x: 681, endPoint y: 285, distance: 14.7
click at [697, 285] on textarea at bounding box center [439, 369] width 606 height 206
click at [685, 283] on textarea at bounding box center [439, 369] width 606 height 206
click at [691, 283] on textarea at bounding box center [439, 369] width 606 height 206
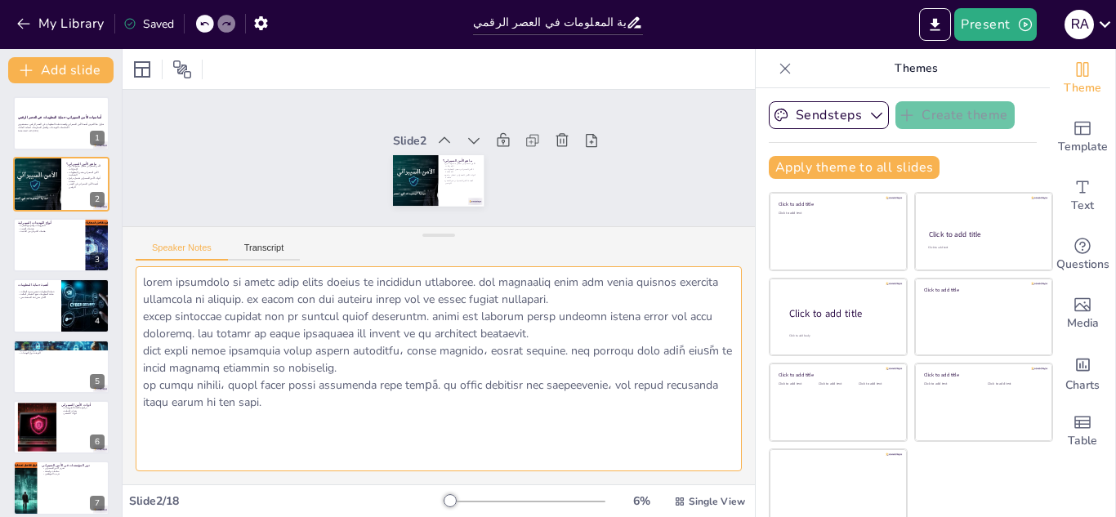
drag, startPoint x: 691, startPoint y: 283, endPoint x: 149, endPoint y: 461, distance: 570.1
click at [149, 461] on textarea at bounding box center [439, 369] width 606 height 206
click at [54, 243] on div at bounding box center [61, 245] width 98 height 56
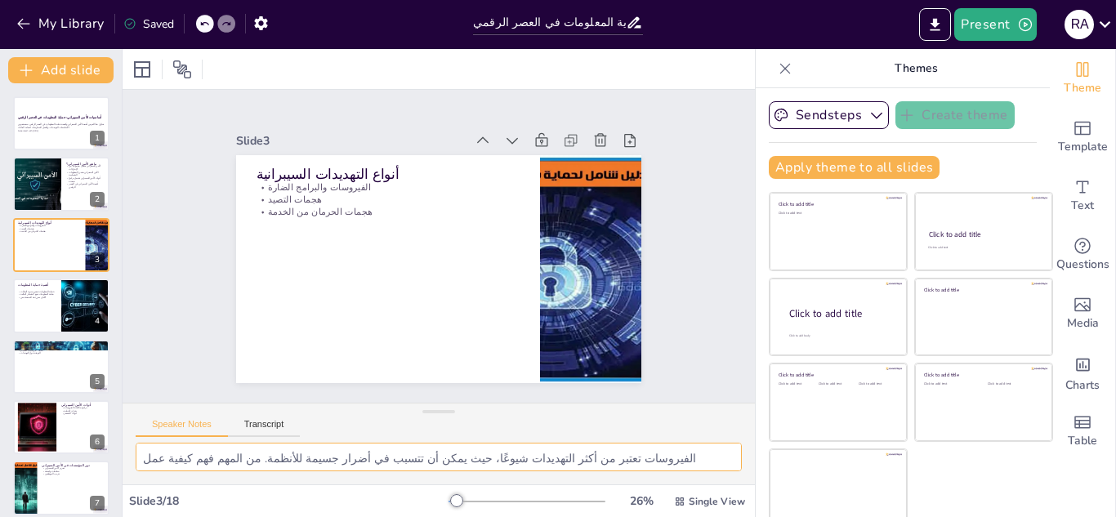
drag, startPoint x: 421, startPoint y: 233, endPoint x: 391, endPoint y: 457, distance: 225.7
click at [393, 457] on div "Speaker Notes Transcript الفيروسات تعتبر من أكثر التهديدات شيوعًا، حيث يمكن أن …" at bounding box center [439, 444] width 632 height 82
click at [377, 167] on p "أنواع التهديدات السيبرانية" at bounding box center [396, 169] width 264 height 47
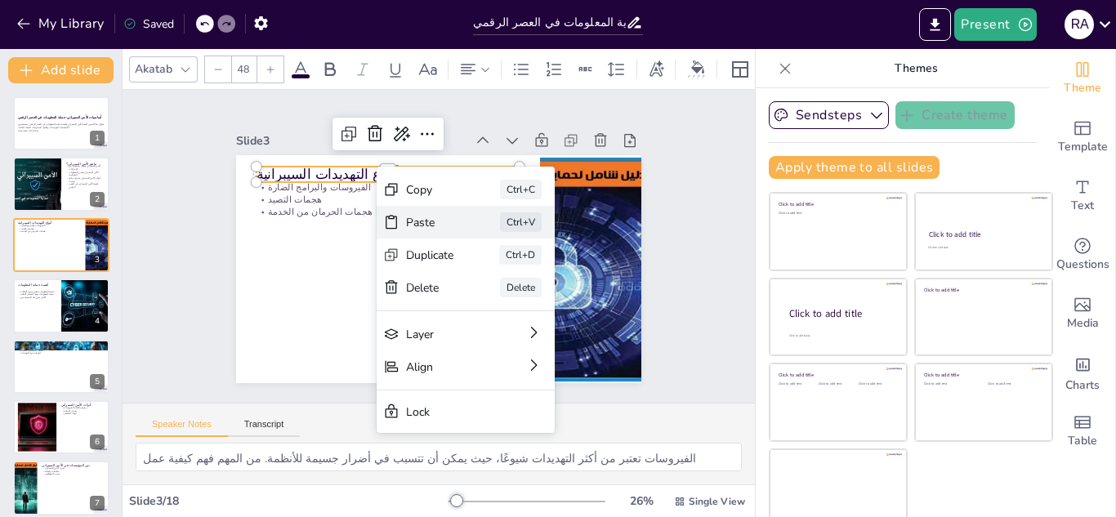
click at [490, 301] on div "Paste Ctrl+V" at bounding box center [580, 326] width 181 height 51
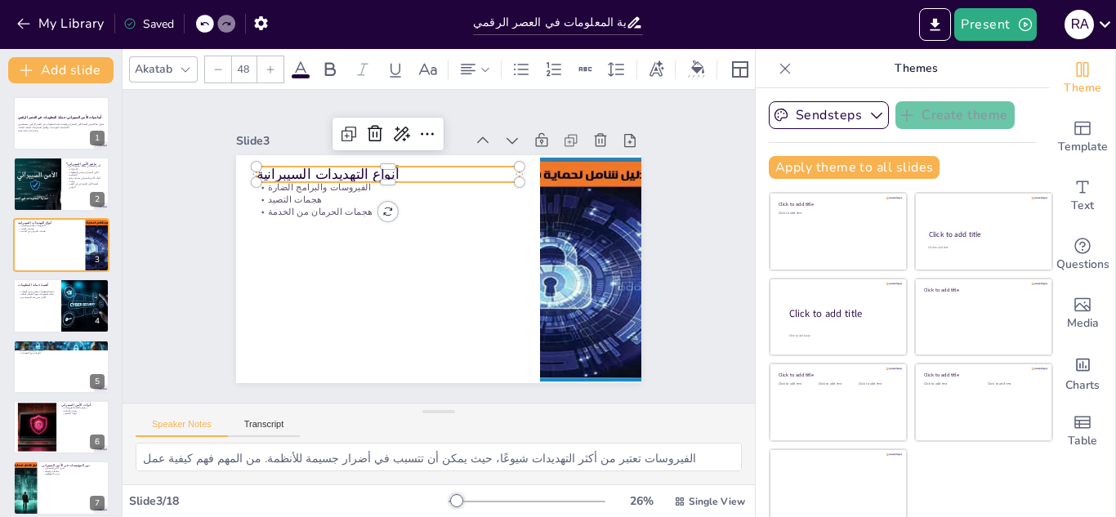
click at [446, 169] on p "أنواع التهديدات السيبرانية" at bounding box center [396, 169] width 264 height 47
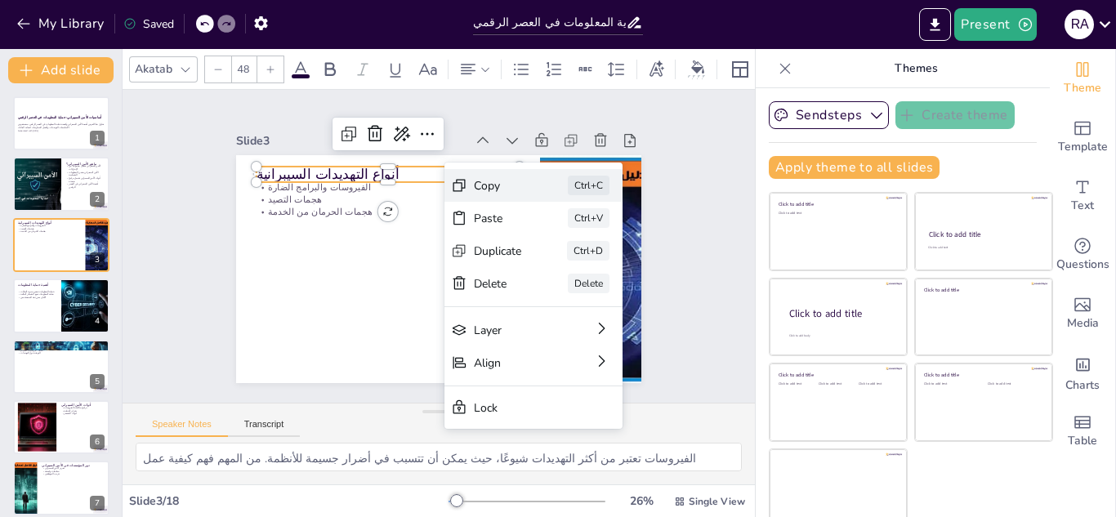
click at [591, 284] on div "Copy" at bounding box center [616, 294] width 50 height 20
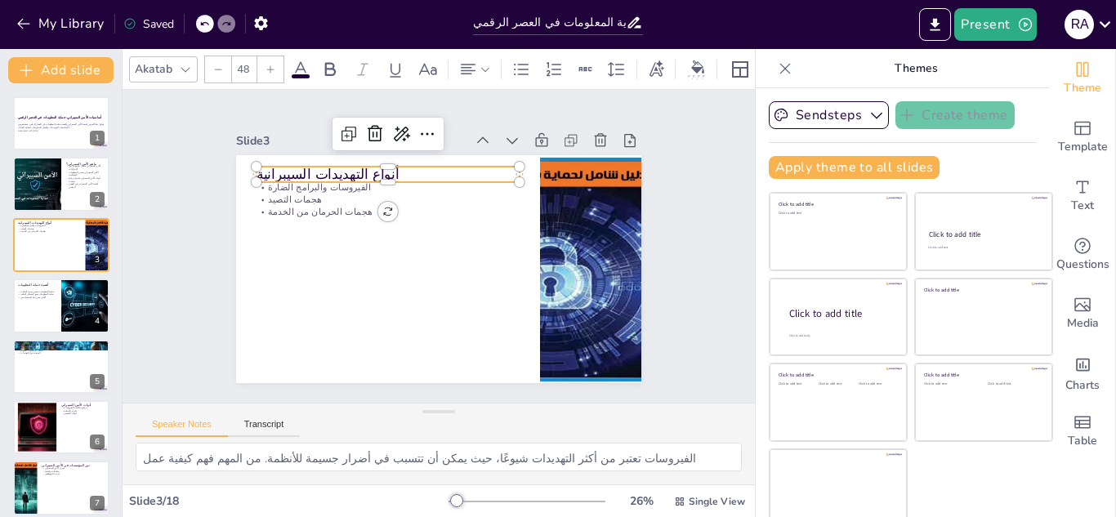
drag, startPoint x: 417, startPoint y: 170, endPoint x: 394, endPoint y: 161, distance: 25.3
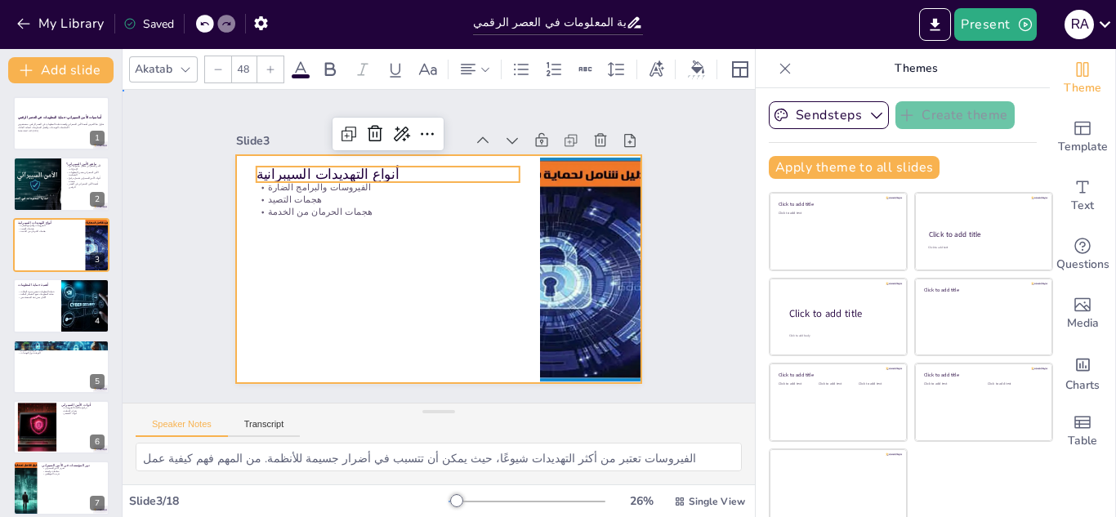
click at [296, 300] on div at bounding box center [436, 269] width 427 height 269
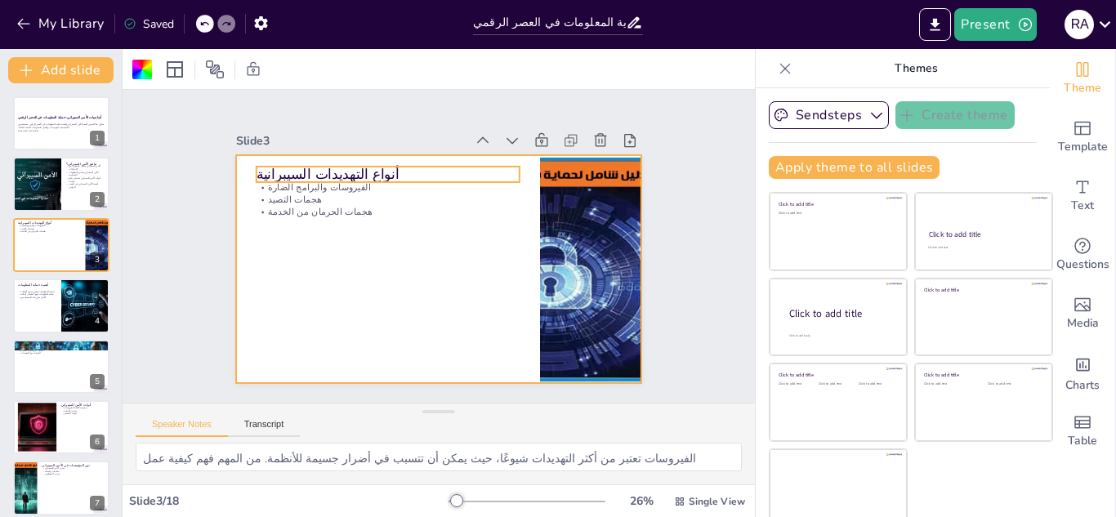
click at [319, 164] on p "أنواع التهديدات السيبرانية" at bounding box center [404, 165] width 261 height 74
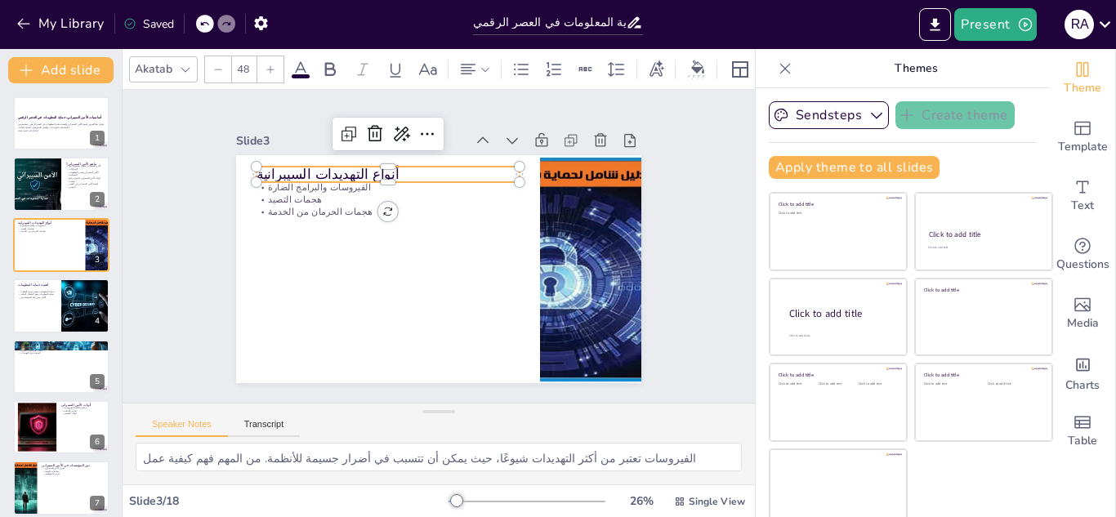
click at [319, 164] on p "أنواع التهديدات السيبرانية" at bounding box center [396, 169] width 264 height 47
click at [52, 140] on div at bounding box center [61, 124] width 98 height 56
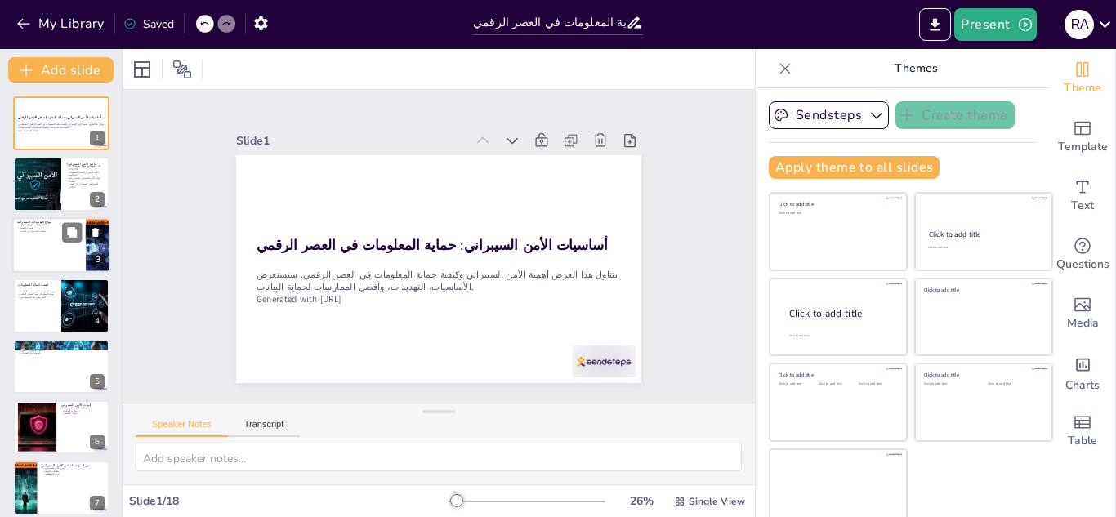
click at [44, 246] on div at bounding box center [61, 245] width 98 height 56
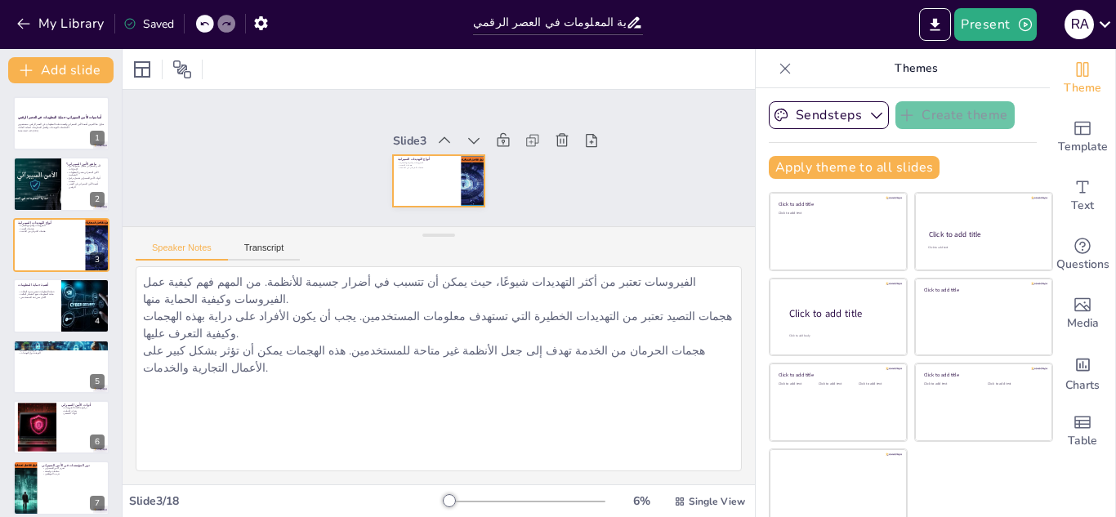
drag, startPoint x: 430, startPoint y: 415, endPoint x: 442, endPoint y: 192, distance: 223.3
click at [442, 192] on div "Slide 1 أساسيات الأمن السيبراني: حماية المعلومات في العصر الرقمي يتناول هذا الع…" at bounding box center [439, 287] width 632 height 395
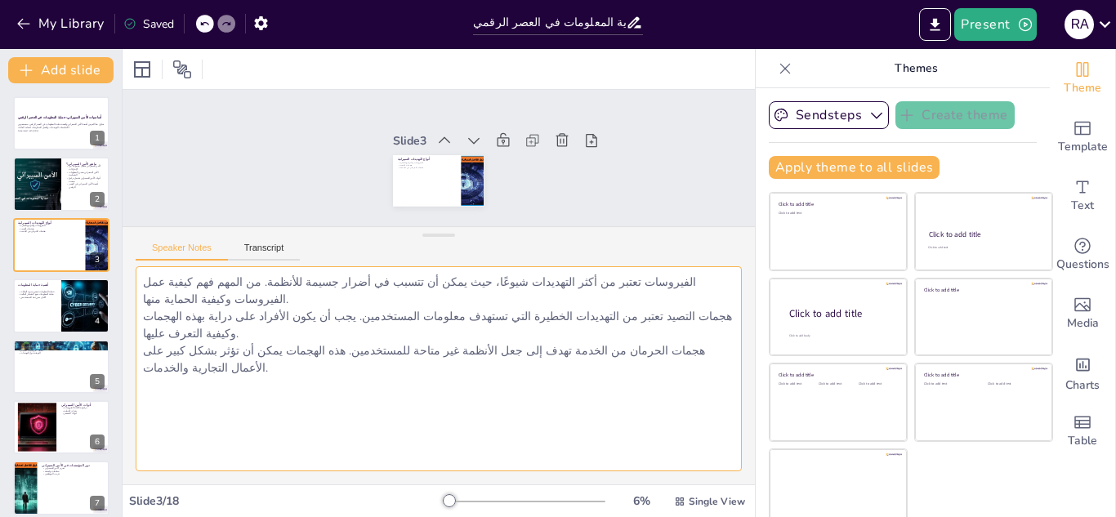
drag, startPoint x: 687, startPoint y: 285, endPoint x: 441, endPoint y: 300, distance: 246.3
click at [437, 300] on textarea "الفيروسات تعتبر من أكثر التهديدات شيوعًا، حيث يمكن أن تتسبب في أضرار جسيمة للأن…" at bounding box center [439, 369] width 606 height 206
click at [629, 283] on textarea "الفيروسات تعتبر من أكثر التهديدات شيوعًا، حيث يمكن أن تتسبب في أضرار جسيمة للأن…" at bounding box center [439, 369] width 606 height 206
click at [628, 282] on textarea "الفيروسات تعتبر من أكثر التهديدات شيوعًا، حيث يمكن أن تتسبب في أضرار جسيمة للأن…" at bounding box center [439, 369] width 606 height 206
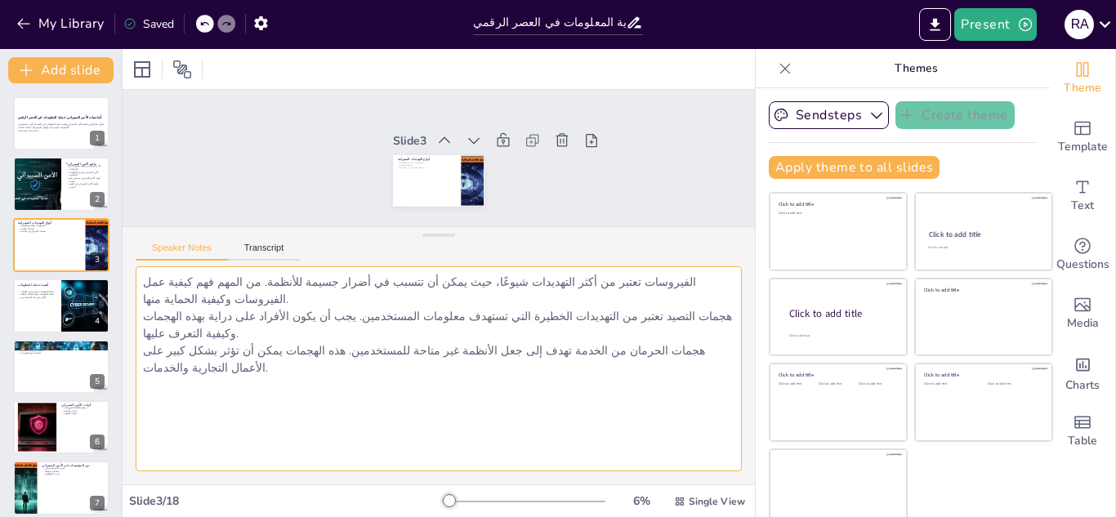
click at [628, 282] on textarea "الفيروسات تعتبر من أكثر التهديدات شيوعًا، حيث يمكن أن تتسبب في أضرار جسيمة للأن…" at bounding box center [439, 369] width 606 height 206
click at [661, 372] on textarea "الفيروسات تعتبر من أكثر التهديدات شيوعًا، حيث يمكن أن تتسبب في أضرار جسيمة للأن…" at bounding box center [439, 369] width 606 height 206
click at [677, 280] on textarea "الفيروسات تعتبر من أكثر التهديدات شيوعًا، حيث يمكن أن تتسبب في أضرار جسيمة للأن…" at bounding box center [439, 369] width 606 height 206
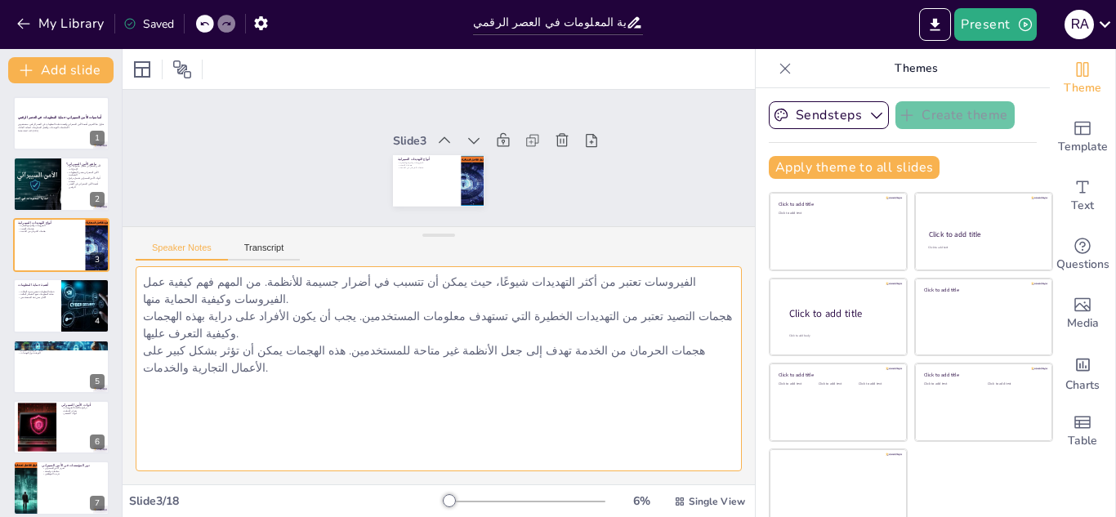
click at [677, 280] on textarea "الفيروسات تعتبر من أكثر التهديدات شيوعًا، حيث يمكن أن تتسبب في أضرار جسيمة للأن…" at bounding box center [439, 369] width 606 height 206
drag, startPoint x: 677, startPoint y: 280, endPoint x: 604, endPoint y: 318, distance: 82.6
click at [588, 342] on textarea "الفيروسات تعتبر من أكثر التهديدات شيوعًا، حيث يمكن أن تتسبب في أضرار جسيمة للأن…" at bounding box center [439, 369] width 606 height 206
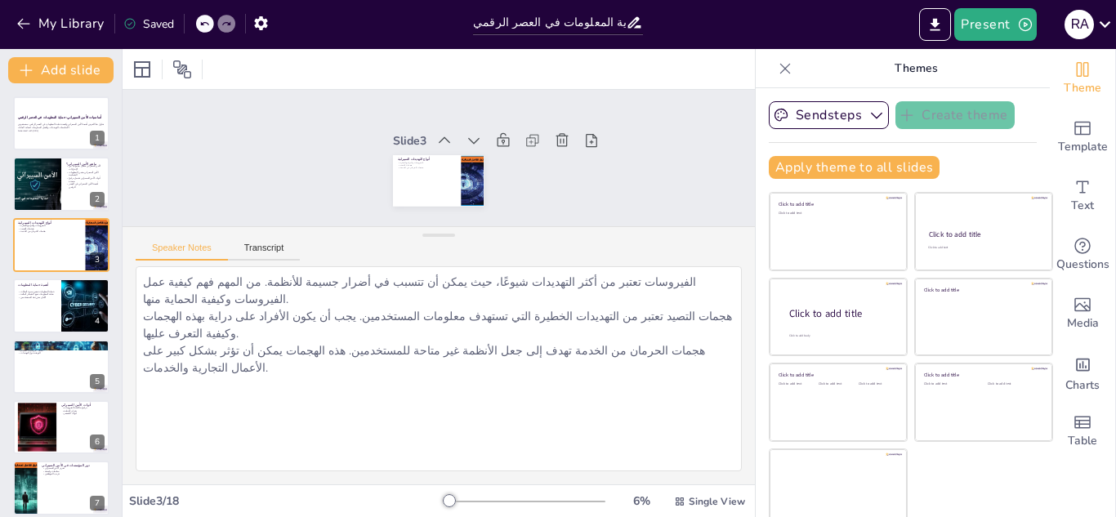
drag, startPoint x: 729, startPoint y: 427, endPoint x: 689, endPoint y: 398, distance: 49.0
click at [721, 427] on div "Document fonts Akatab Recently used Mulish Akatab Popular fonts Fonts Add slide…" at bounding box center [558, 283] width 1116 height 468
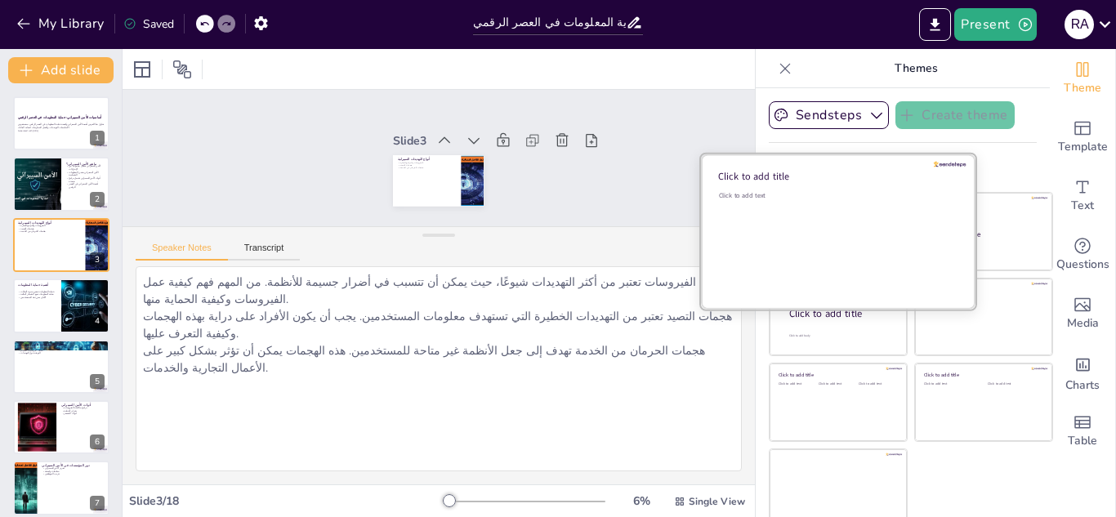
click at [774, 234] on div "Click to add text" at bounding box center [836, 241] width 234 height 101
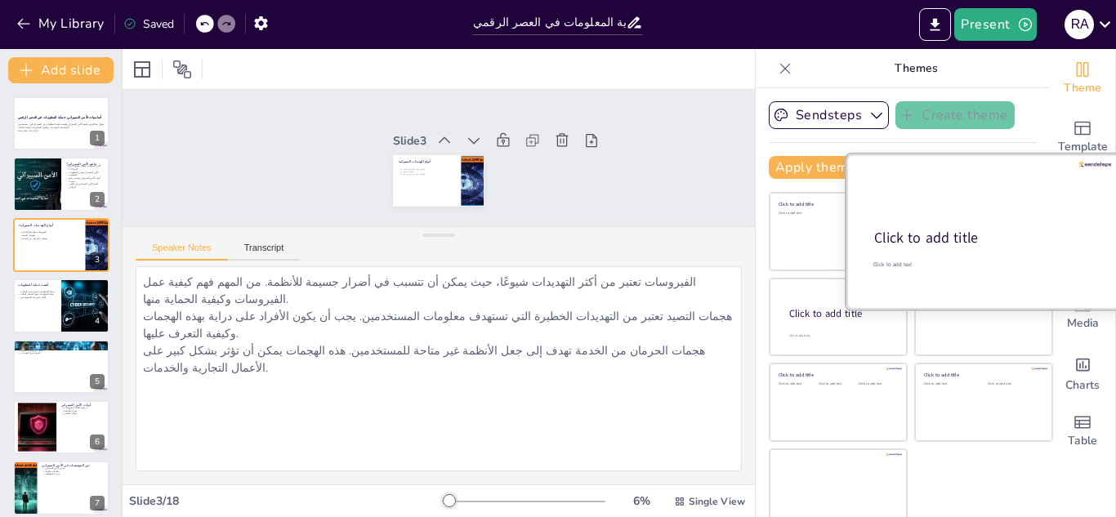
click at [985, 234] on div "Click to add title" at bounding box center [982, 239] width 216 height 20
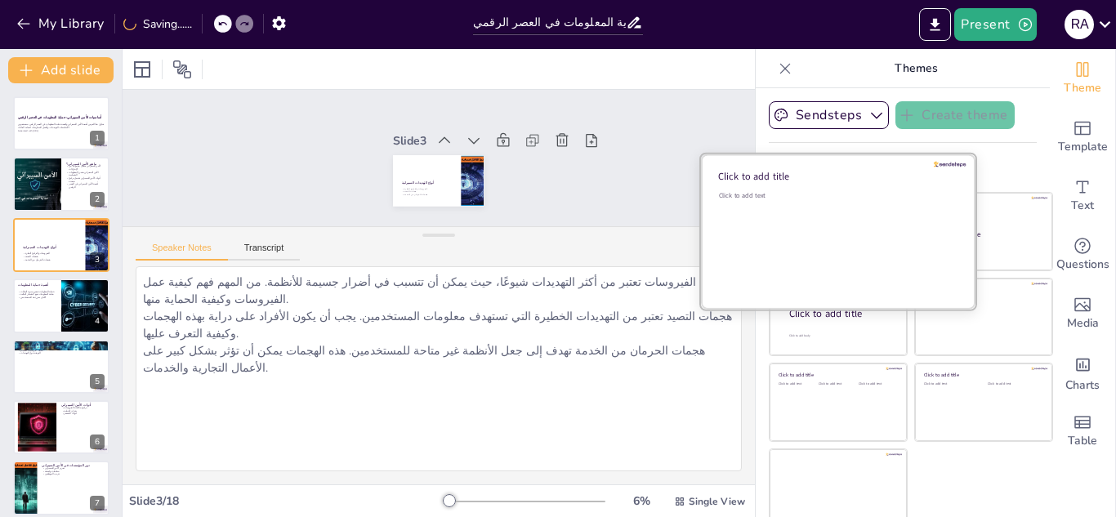
click at [806, 230] on div "Click to add text" at bounding box center [836, 241] width 234 height 101
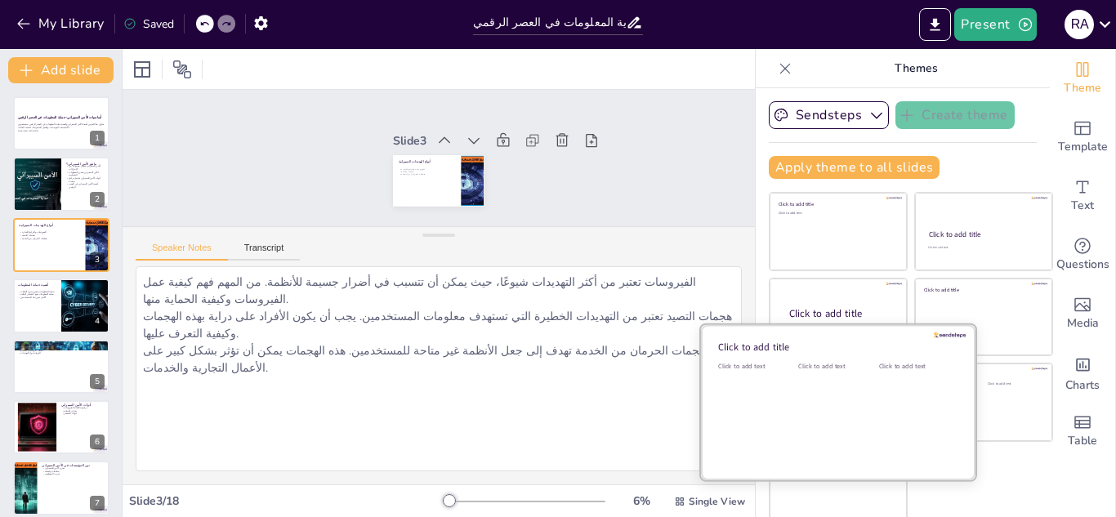
click at [809, 414] on div "Click to add text" at bounding box center [835, 412] width 74 height 101
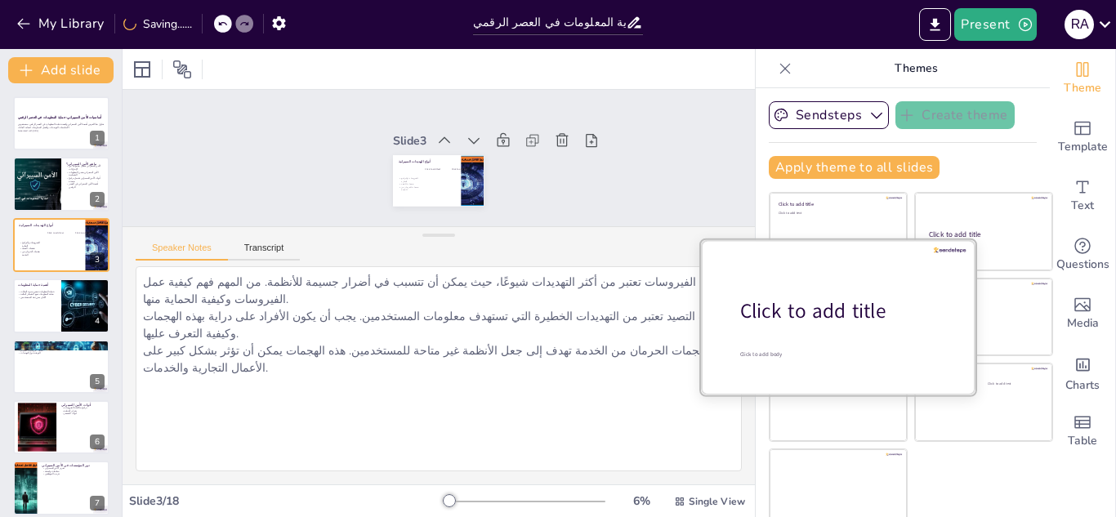
click at [783, 290] on div at bounding box center [838, 316] width 274 height 154
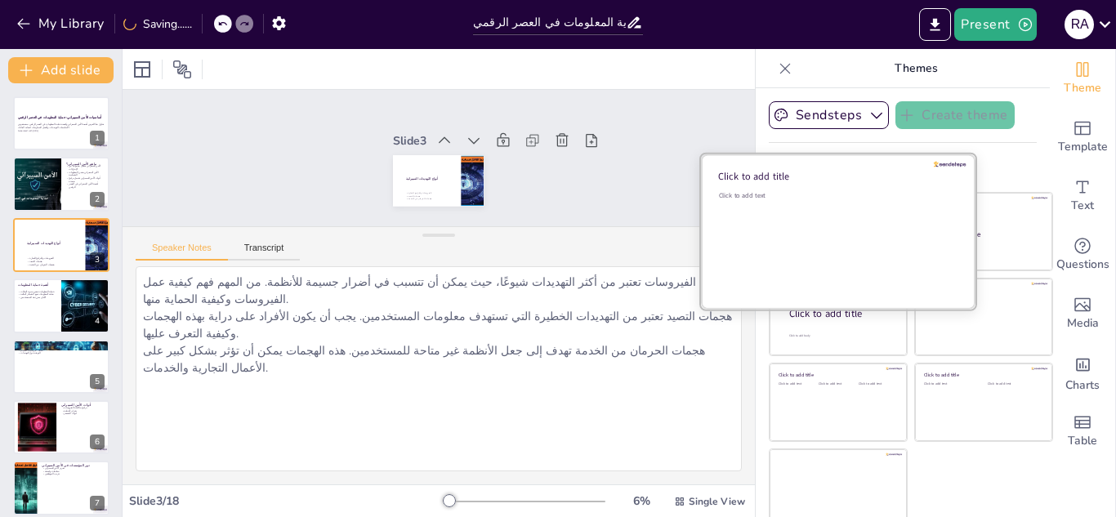
click at [787, 218] on div "Click to add text" at bounding box center [836, 241] width 234 height 101
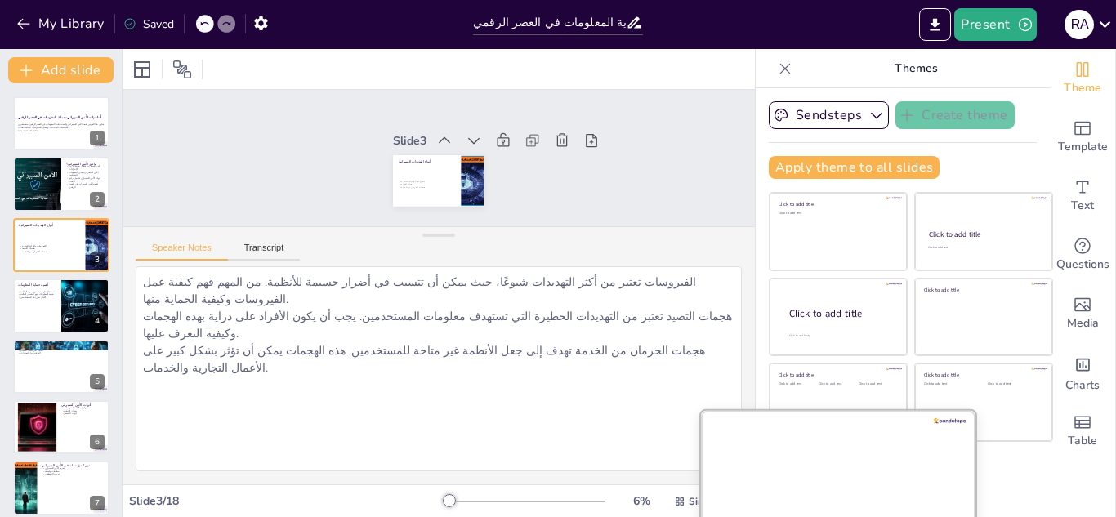
click at [801, 481] on div at bounding box center [838, 487] width 274 height 154
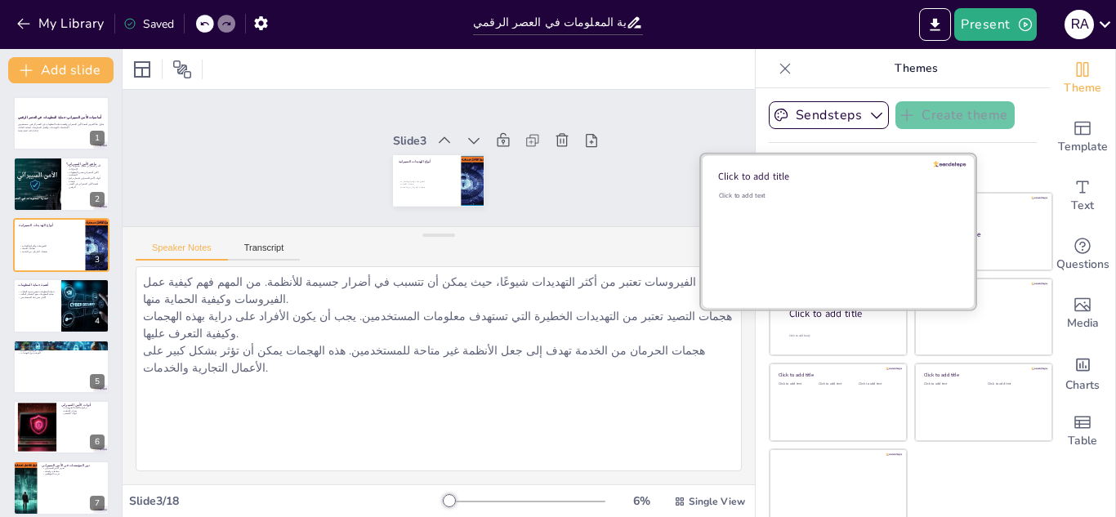
click at [798, 232] on div "Click to add text" at bounding box center [836, 241] width 234 height 101
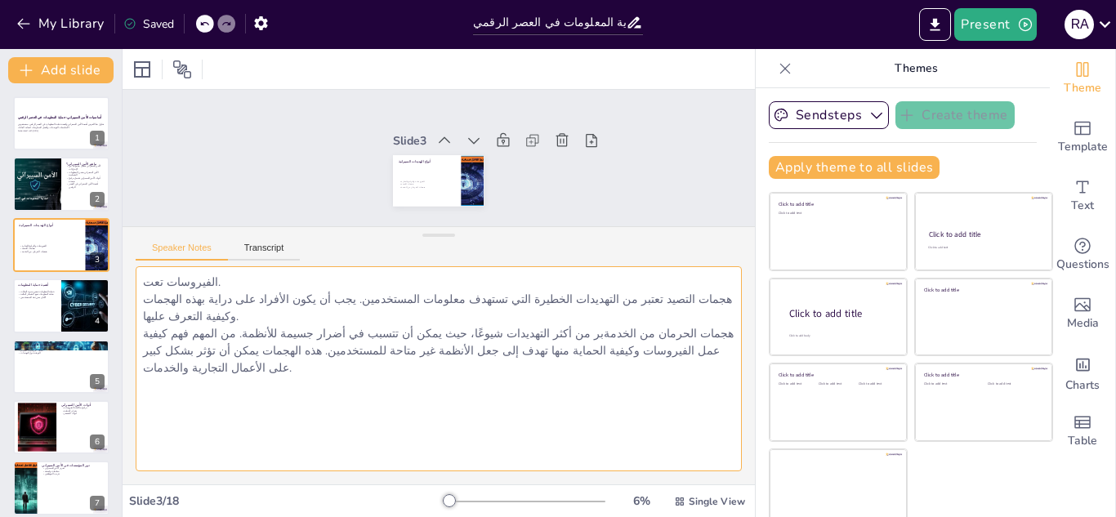
click at [586, 399] on textarea "الفيروسات تعت. هجمات التصيد تعتبر من التهديدات الخطيرة التي تستهدف معلومات المس…" at bounding box center [439, 369] width 606 height 206
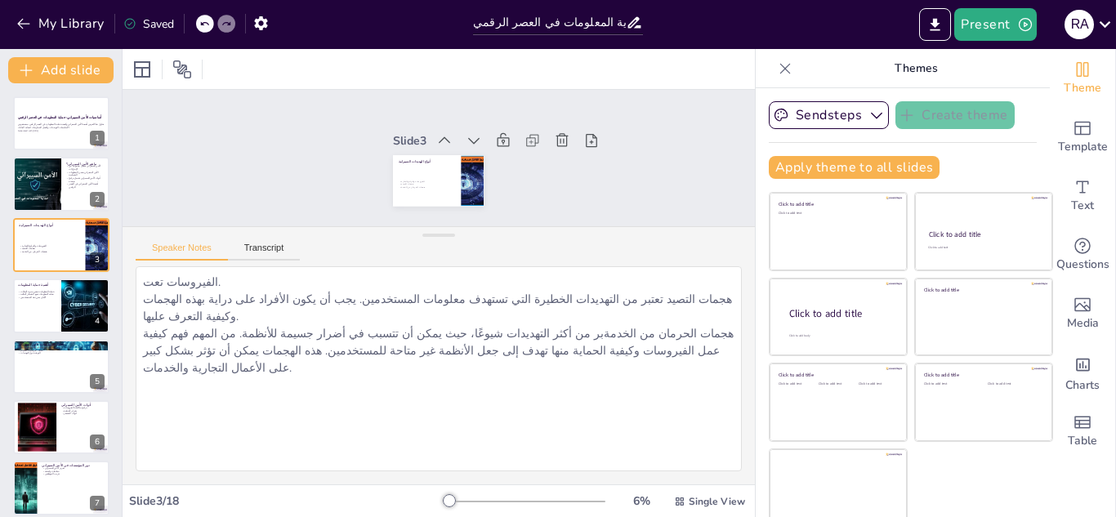
click at [226, 24] on icon at bounding box center [226, 24] width 10 height 10
click at [207, 21] on icon at bounding box center [204, 24] width 10 height 10
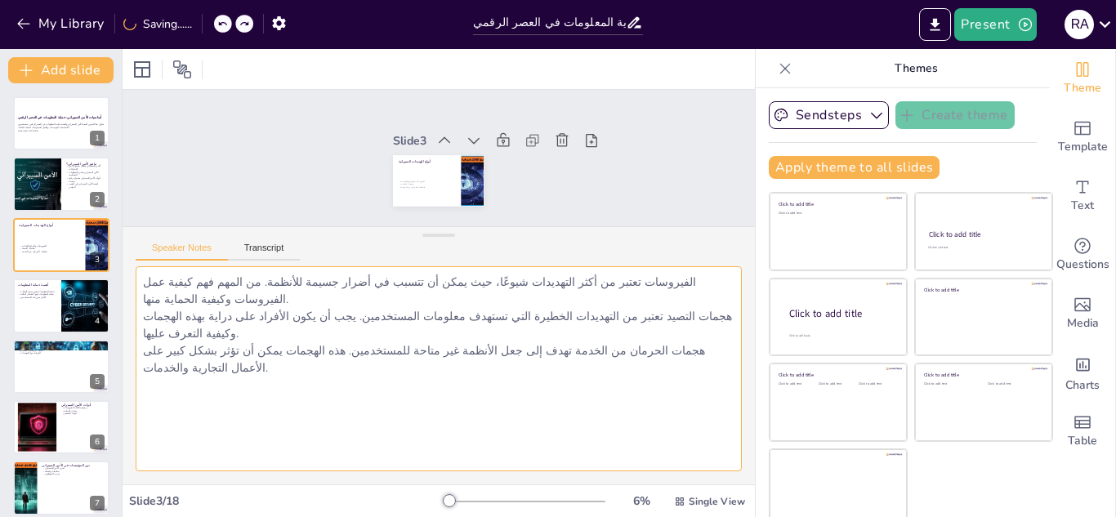
drag, startPoint x: 676, startPoint y: 283, endPoint x: 210, endPoint y: 346, distance: 470.5
click at [203, 328] on textarea "الفيروسات تعتبر من أكثر التهديدات شيوعًا، حيث يمكن أن تتسبب في أضرار جسيمة للأن…" at bounding box center [439, 369] width 606 height 206
drag, startPoint x: 173, startPoint y: 341, endPoint x: 183, endPoint y: 356, distance: 17.7
click at [174, 344] on textarea "الفيروسات تعتبر من أكثر التهديدات شيوعًا، حيث يمكن أن تتسبب في أضرار جسيمة للأن…" at bounding box center [439, 369] width 606 height 206
drag, startPoint x: 140, startPoint y: 314, endPoint x: 676, endPoint y: 278, distance: 537.1
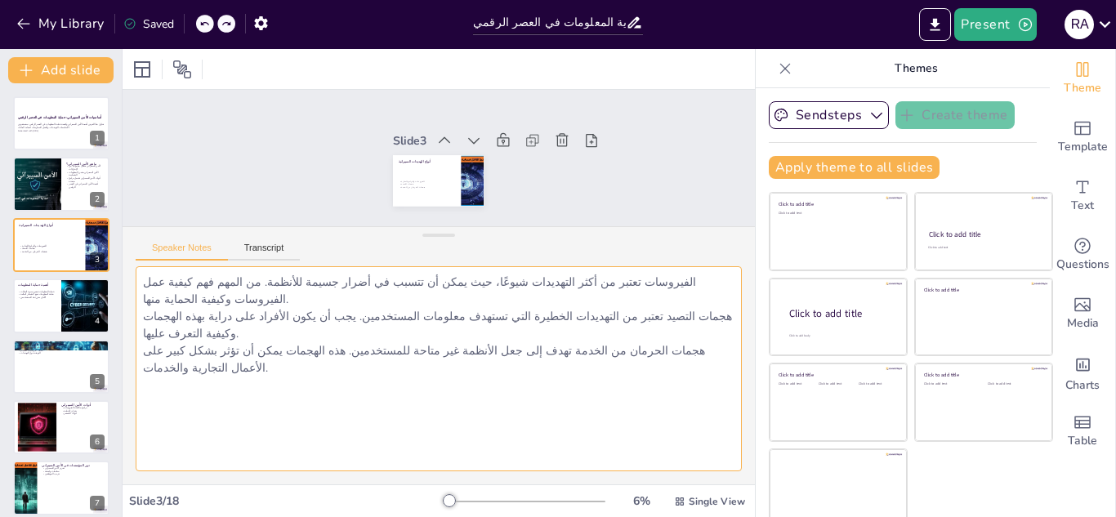
click at [676, 278] on textarea "الفيروسات تعتبر من أكثر التهديدات شيوعًا، حيث يمكن أن تتسبب في أضرار جسيمة للأن…" at bounding box center [439, 369] width 606 height 206
click at [709, 314] on textarea "الفيروسات تعتبر من أكثر التهديدات شيوعًا، حيث يمكن أن تتسبب في أضرار جسيمة للأن…" at bounding box center [439, 369] width 606 height 206
click at [675, 281] on textarea "الفيروسات تعتبر من أكثر التهديدات شيوعًا، حيث يمكن أن تتسبب في أضرار جسيمة للأن…" at bounding box center [439, 369] width 606 height 206
click at [676, 281] on textarea "الفيروسات تعتبر من أكثر التهديدات شيوعًا، حيث يمكن أن تتسبب في أضرار جسيمة للأن…" at bounding box center [439, 369] width 606 height 206
drag, startPoint x: 676, startPoint y: 281, endPoint x: 132, endPoint y: 305, distance: 544.6
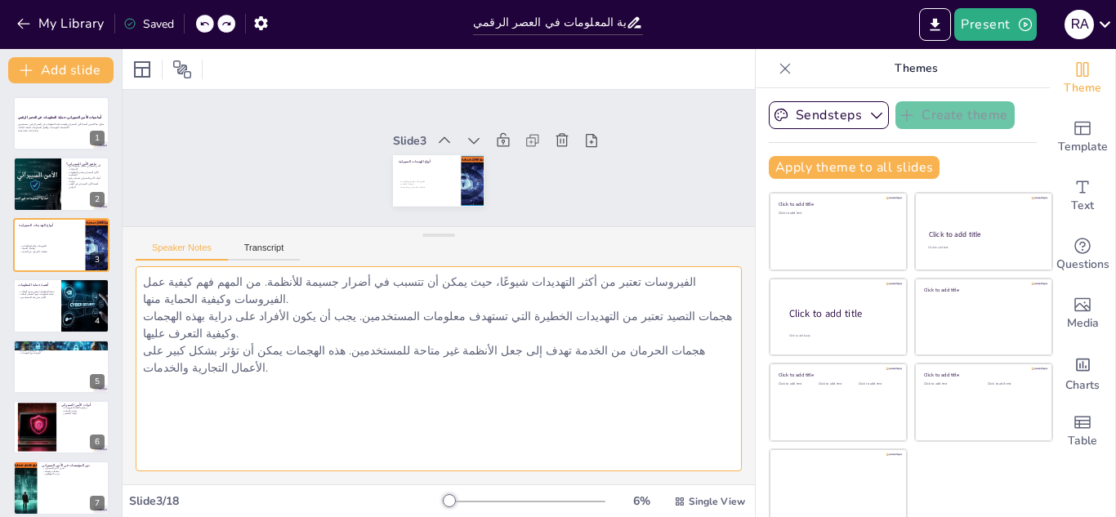
click at [132, 305] on div "الفيروسات تعتبر من أكثر التهديدات شيوعًا، حيث يمكن أن تتسبب في أضرار جسيمة للأن…" at bounding box center [439, 375] width 632 height 219
click at [362, 376] on textarea "الفيروسات تعتبر من أكثر التهديدات شيوعًا، حيث يمكن أن تتسبب في أضرار جسيمة للأن…" at bounding box center [439, 369] width 606 height 206
click at [283, 298] on textarea "الفيروسات تعتبر من أكثر التهديدات شيوعًا، حيث يمكن أن تتسبب في أضرار جسيمة للأن…" at bounding box center [439, 369] width 606 height 206
click at [294, 297] on textarea "الفيروسات تعتبر من أكثر التهديدات شيوعًا، حيث يمكن أن تتسبب في أضرار جسيمة للأن…" at bounding box center [439, 369] width 606 height 206
click at [578, 367] on textarea "الفيروسات تعتبر من أكثر التهديدات شيوعًا، حيث يمكن أن تتسبب في أضرار جسيمة للأن…" at bounding box center [439, 369] width 606 height 206
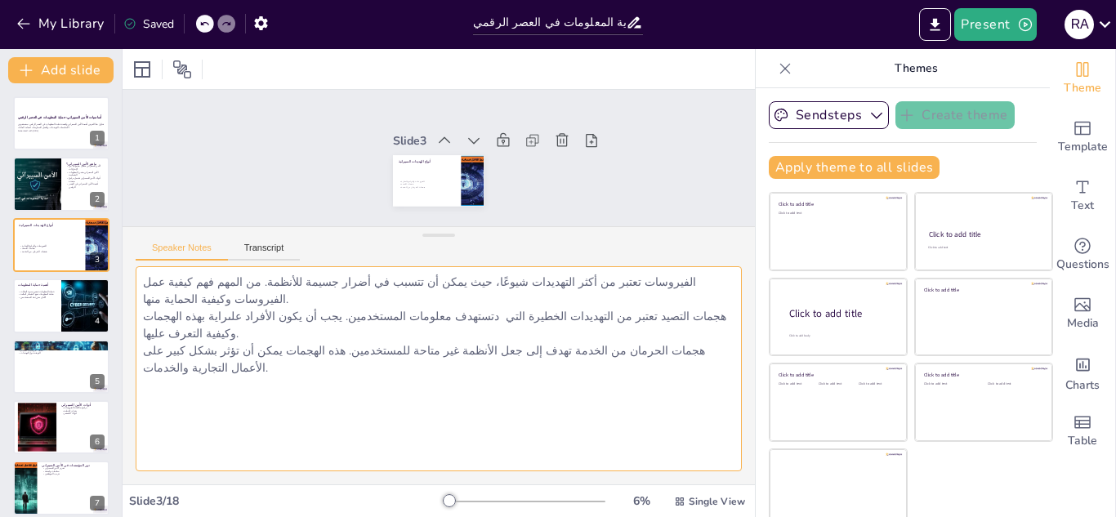
click at [631, 386] on textarea "الفيروسات تعتبر من أكثر التهديدات شيوعًا، حيث يمكن أن تتسبب في أضرار جسيمة للأن…" at bounding box center [439, 369] width 606 height 206
click at [635, 386] on textarea "الفيروسات تعتبر من أكثر التهديدات شيوعًا، حيث يمكن أن تتسبب في أضرار جسيمة للأن…" at bounding box center [439, 369] width 606 height 206
drag, startPoint x: 616, startPoint y: 407, endPoint x: 609, endPoint y: 367, distance: 40.7
click at [615, 405] on textarea "الفيروسات تعتبر من أكثر التهديدات شيوعًا، حيث يمكن أن تتسبب في أضرار جسيمة للأن…" at bounding box center [439, 369] width 606 height 206
click at [615, 362] on textarea "الفيروسات تعتبر من أكثر التهديدات شيوعًا، حيث يمكن أن تتسبب في أضرار جسيمة للأن…" at bounding box center [439, 369] width 606 height 206
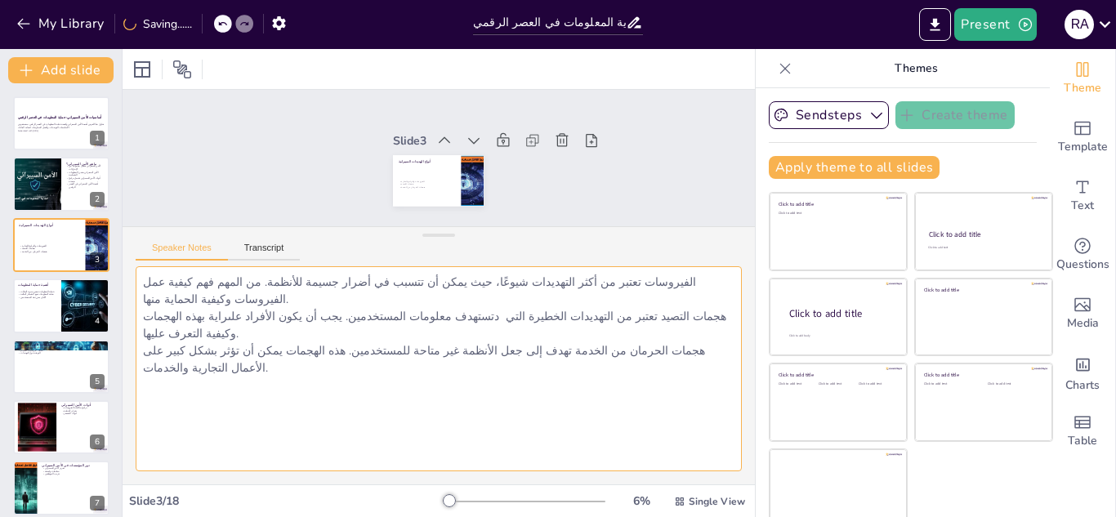
click at [614, 361] on textarea "الفيروسات تعتبر من أكثر التهديدات شيوعًا، حيث يمكن أن تتسبب في أضرار جسيمة للأن…" at bounding box center [439, 369] width 606 height 206
click at [373, 407] on textarea "الفيروسات تعتبر من أكثر التهديدات شيوعًا، حيث يمكن أن تتسبب في أضرار جسيمة للأن…" at bounding box center [439, 369] width 606 height 206
click at [377, 405] on textarea "الفيروسات تعتبر من أكثر التهديدات شيوعًا، حيث يمكن أن تتسبب في أضرار جسيمة للأن…" at bounding box center [439, 369] width 606 height 206
click at [384, 404] on textarea "الفيروسات تعتبر من أكثر التهديدات شيوعًا، حيث يمكن أن تتسبب في أضرار جسيمة للأن…" at bounding box center [439, 369] width 606 height 206
click at [393, 407] on textarea "الفيروسات تعتبر من أكثر التهديدات شيوعًا، حيث يمكن أن تتسبب في أضرار جسيمة للأن…" at bounding box center [439, 369] width 606 height 206
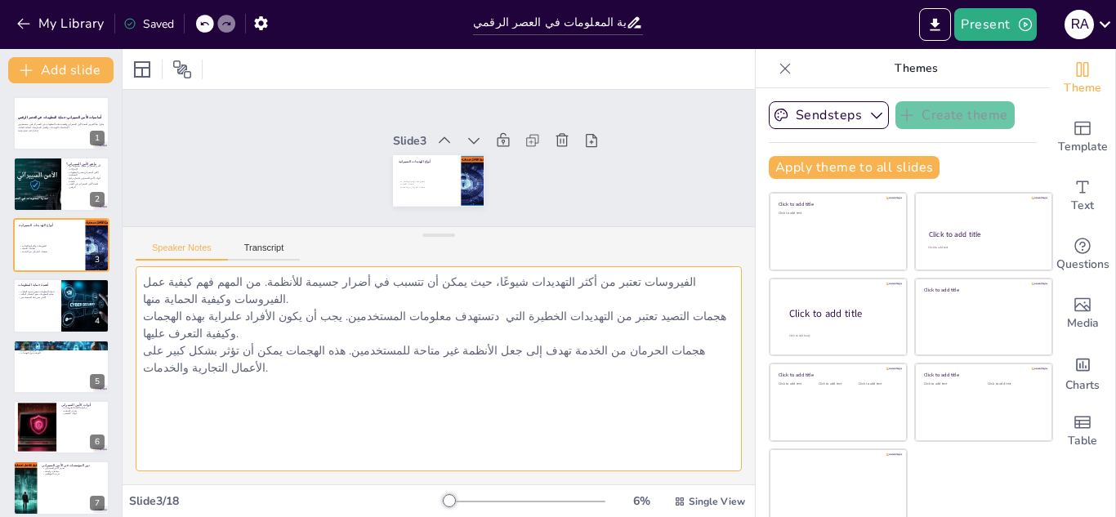
click at [393, 407] on textarea "الفيروسات تعتبر من أكثر التهديدات شيوعًا، حيث يمكن أن تتسبب في أضرار جسيمة للأن…" at bounding box center [439, 369] width 606 height 206
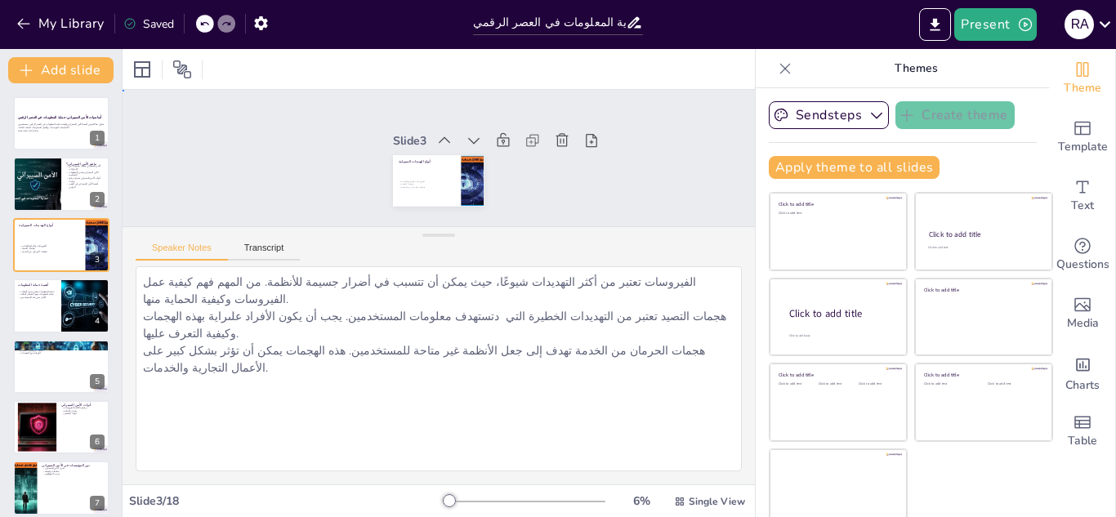
click at [283, 154] on div "Slide 1 أساسيات الأمن السيبراني: حماية المعلومات في العصر الرقمي يتناول هذا الع…" at bounding box center [439, 158] width 632 height 136
click at [283, 154] on div "Slide 1 أساسيات الأمن السيبراني: حماية المعلومات في العصر الرقمي يتناول هذا الع…" at bounding box center [438, 157] width 643 height 201
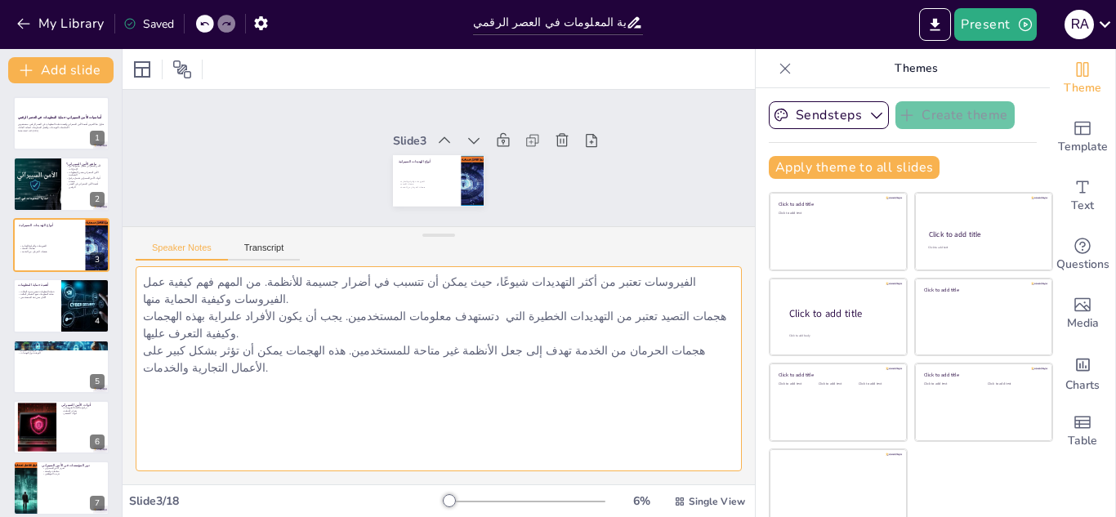
click at [488, 301] on textarea "الفيروسات تعتبر من أكثر التهديدات شيوعًا، حيث يمكن أن تتسبب في أضرار جسيمة للأن…" at bounding box center [439, 369] width 606 height 206
click at [288, 297] on textarea "الفيروسات تعتبر من أكثر التهديدات شيوعًا، حيث يمكن أن تتسبب في أضرار جسيمة للأن…" at bounding box center [439, 369] width 606 height 206
click at [305, 373] on textarea "الفيروسات تعتبر من أكثر التهديدات شيوعًا، حيث يمكن أن تتسبب في أضرار جسيمة للأن…" at bounding box center [439, 369] width 606 height 206
click at [283, 299] on textarea "الفيروسات تعتبر من أكثر التهديدات شيوعًا، حيث يمكن أن تتسبب في أضرار جسيمة للأن…" at bounding box center [439, 369] width 606 height 206
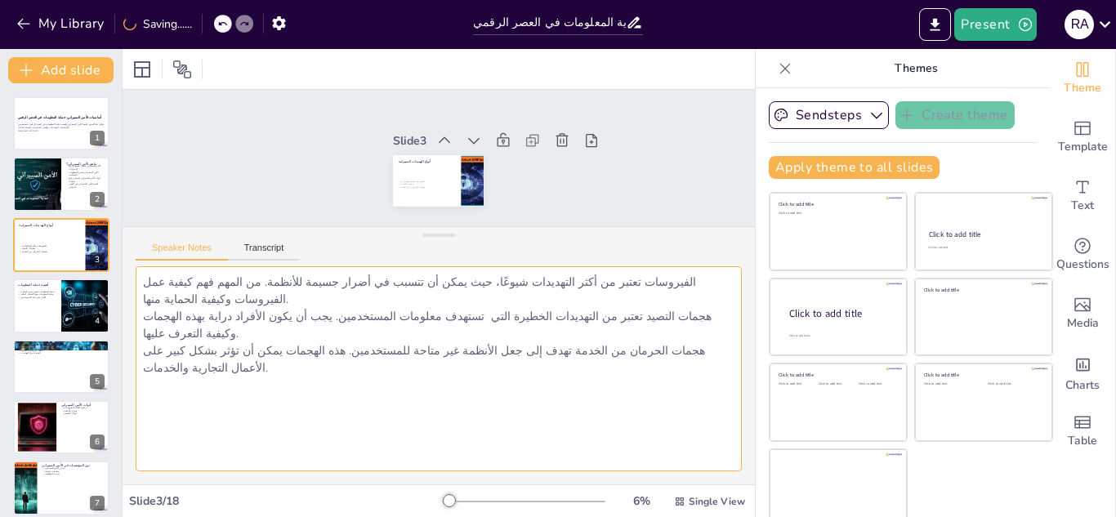
click at [303, 406] on textarea "الفيروسات تعتبر من أكثر التهديدات شيوعًا، حيث يمكن أن تتسبب في أضرار جسيمة للأن…" at bounding box center [439, 369] width 606 height 206
click at [678, 287] on textarea "الفيروسات تعتبر من أكثر التهديدات شيوعًا، حيث يمكن أن تتسبب في أضرار جسيمة للأن…" at bounding box center [439, 369] width 606 height 206
click at [660, 301] on textarea "الفيروسات تعتبر من أكثر التهديدات شيوعًا، حيث يمكن أن تتسبب في أضرار جسيمة للأن…" at bounding box center [439, 369] width 606 height 206
click at [673, 321] on textarea "الفيروسات تعتبر من أكثر التهديدات شيوعًا، حيث يمكن أن تتسبب في أضرار جسيمة للأن…" at bounding box center [439, 369] width 606 height 206
click at [644, 371] on textarea "الفيروسات تعتبر من أكثر التهديدات شيوعًا، حيث يمكن أن تتسبب في أضرار جسيمة للأن…" at bounding box center [439, 369] width 606 height 206
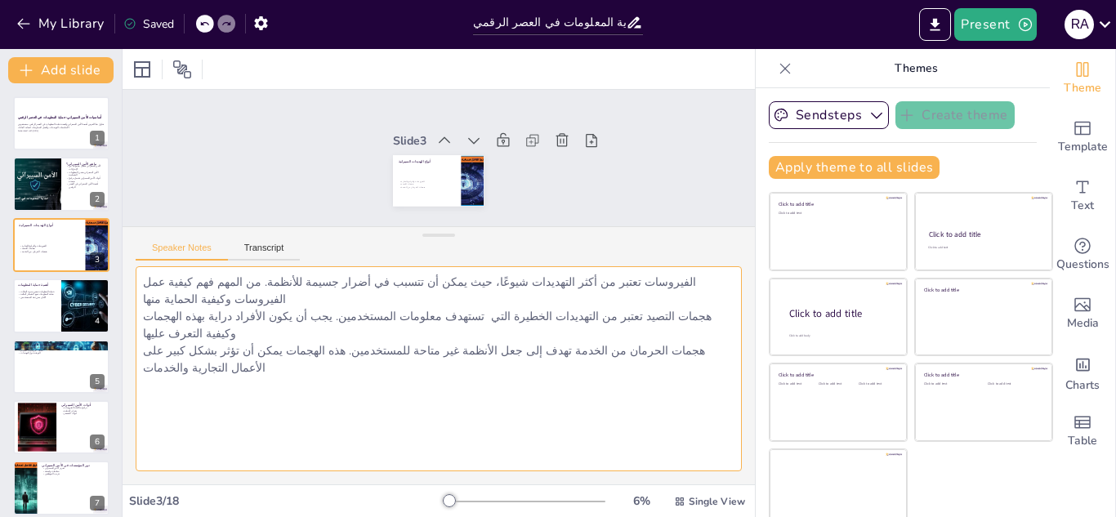
drag, startPoint x: 681, startPoint y: 279, endPoint x: 140, endPoint y: 344, distance: 545.4
click at [140, 344] on textarea "الفيروسات تعتبر من أكثر التهديدات شيوعًا، حيث يمكن أن تتسبب في أضرار جسيمة للأن…" at bounding box center [439, 369] width 606 height 206
click at [530, 346] on textarea "الفيروسات تعتبر من أكثر التهديدات شيوعًا، حيث يمكن أن تتسبب في أضرار جسيمة للأن…" at bounding box center [439, 369] width 606 height 206
click at [563, 298] on textarea "الفيروسات تعتبر من أكثر التهديدات شيوعًا، حيث يمكن أن تتسبب في أضرار جسيمة للأن…" at bounding box center [439, 369] width 606 height 206
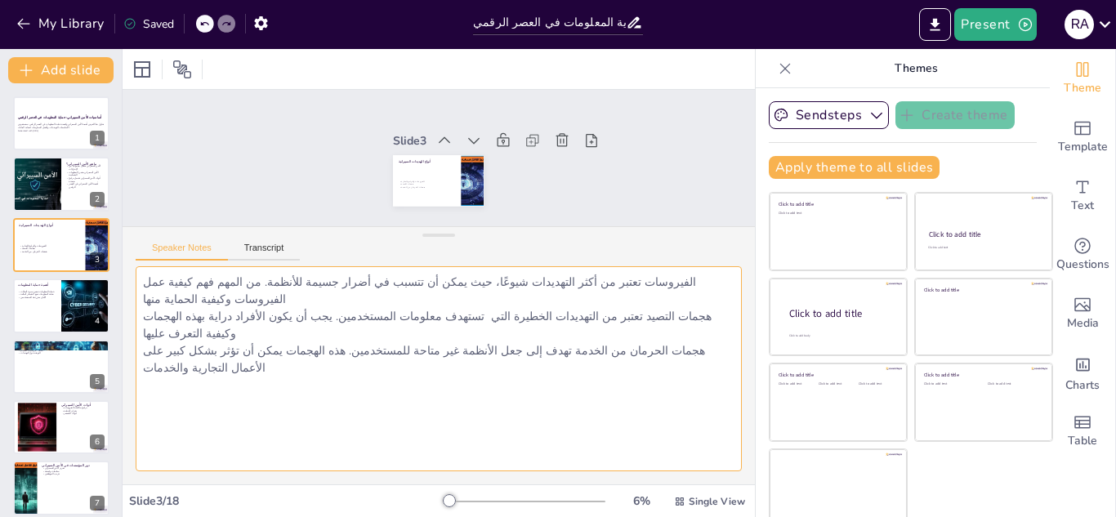
click at [563, 298] on textarea "الفيروسات تعتبر من أكثر التهديدات شيوعًا، حيث يمكن أن تتسبب في أضرار جسيمة للأن…" at bounding box center [439, 369] width 606 height 206
click at [568, 296] on textarea "الفيروسات تعتبر من أكثر التهديدات شيوعًا، حيث يمكن أن تتسبب في أضرار جسيمة للأن…" at bounding box center [439, 369] width 606 height 206
click at [613, 426] on textarea "الفيروسات تعتبر من أكثر التهديدات شيوعًا، حيث يمكن أن تتسبب في أضرار جسيمة للأن…" at bounding box center [439, 369] width 606 height 206
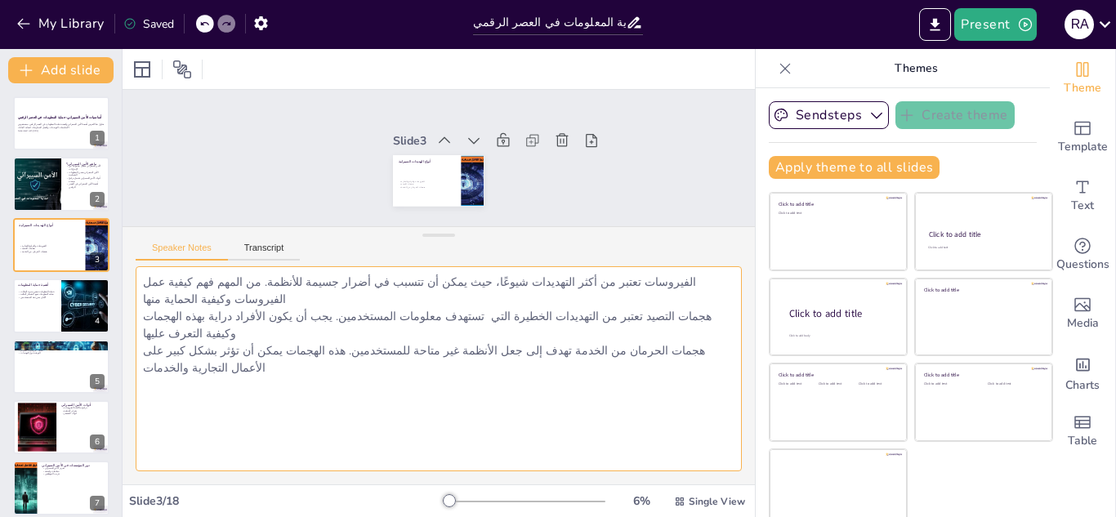
click at [683, 299] on textarea "الفيروسات تعتبر من أكثر التهديدات شيوعًا، حيث يمكن أن تتسبب في أضرار جسيمة للأن…" at bounding box center [439, 369] width 606 height 206
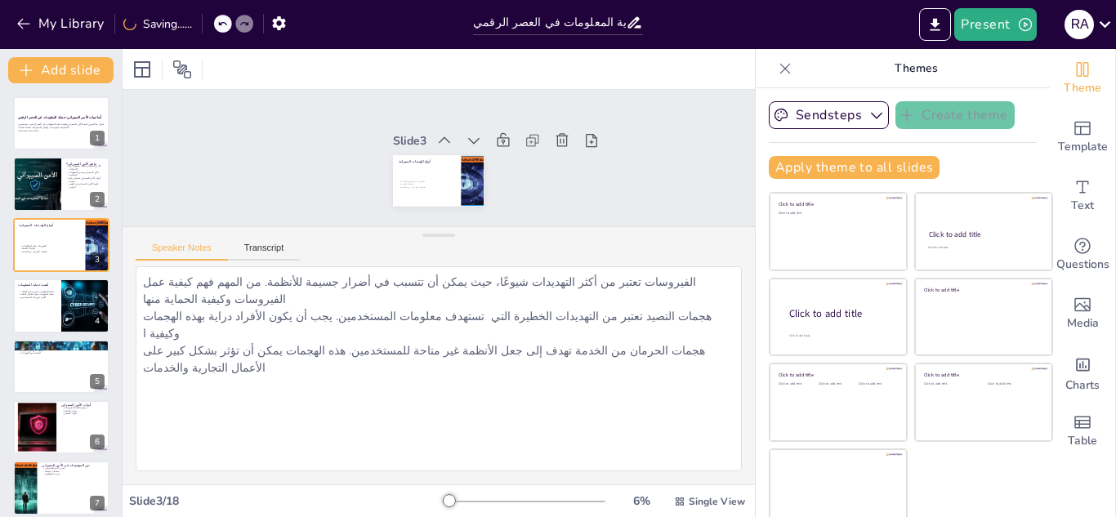
click at [223, 20] on icon at bounding box center [222, 24] width 10 height 10
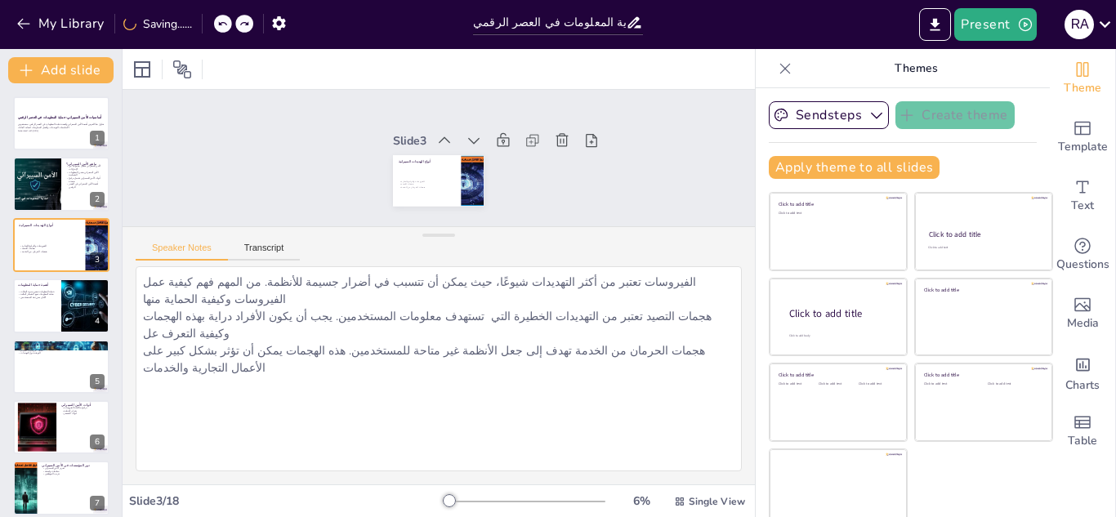
click at [223, 20] on icon at bounding box center [222, 24] width 10 height 10
